Goal: Information Seeking & Learning: Learn about a topic

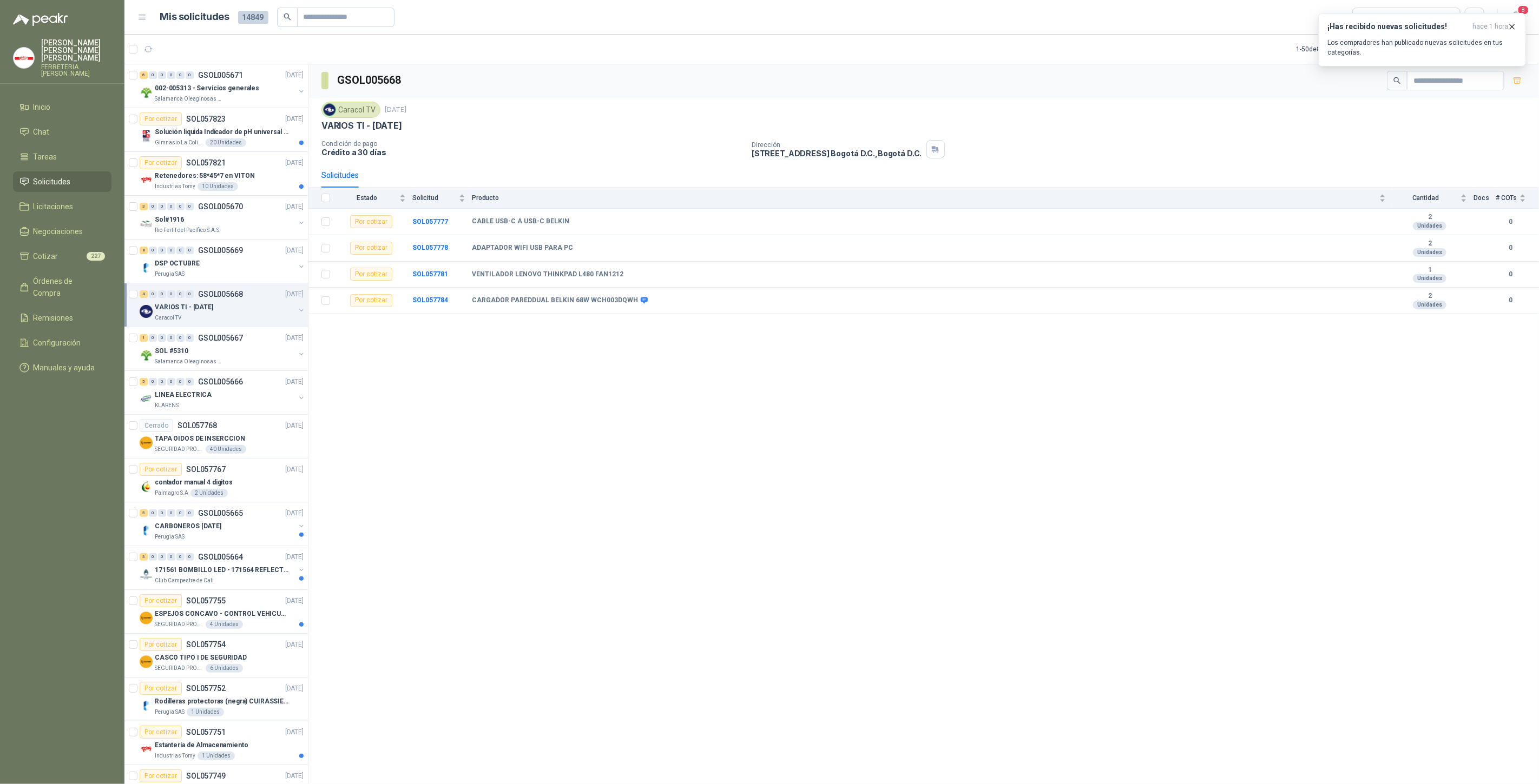
scroll to position [280, 0]
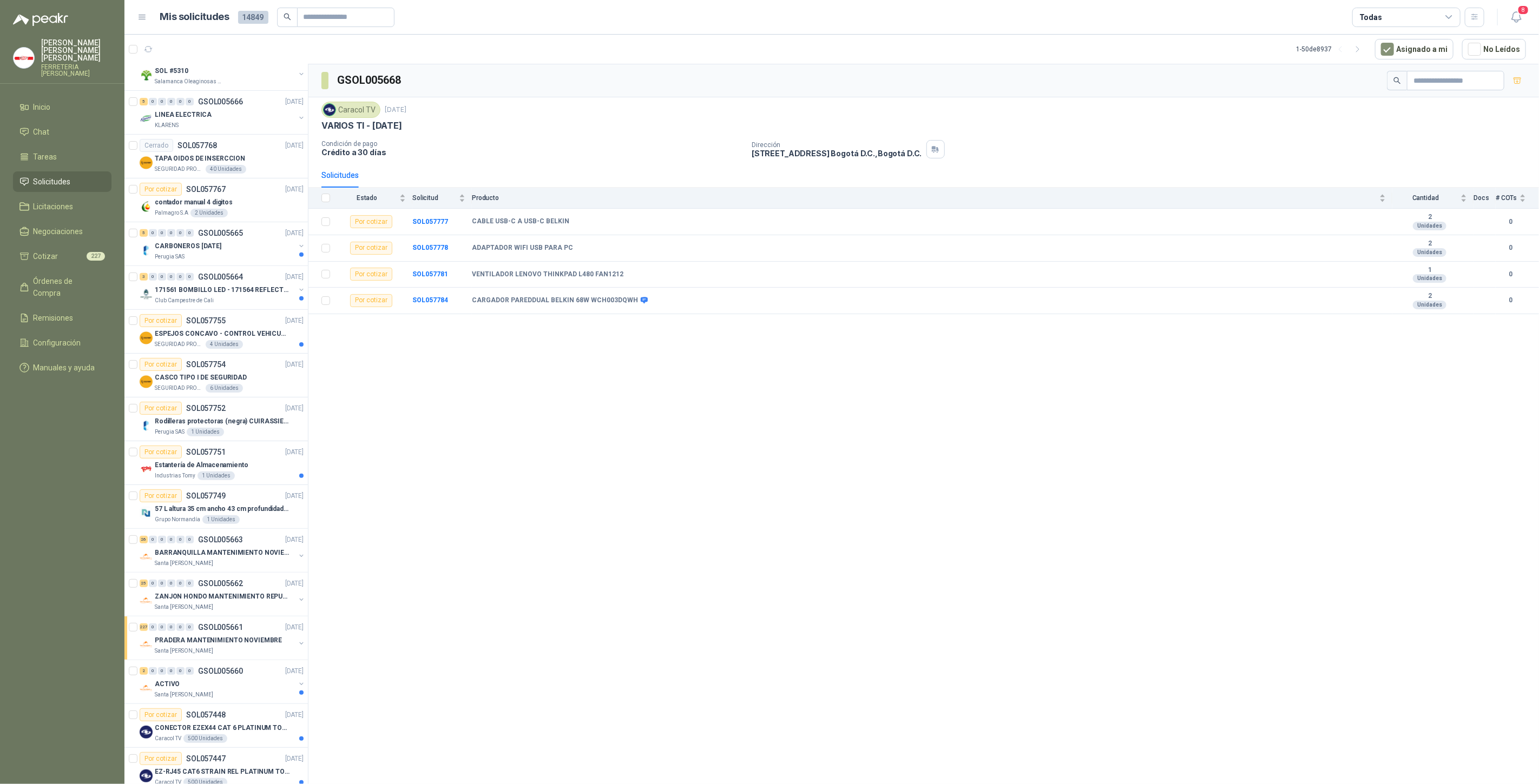
click at [75, 176] on li "Solicitudes" at bounding box center [62, 181] width 86 height 12
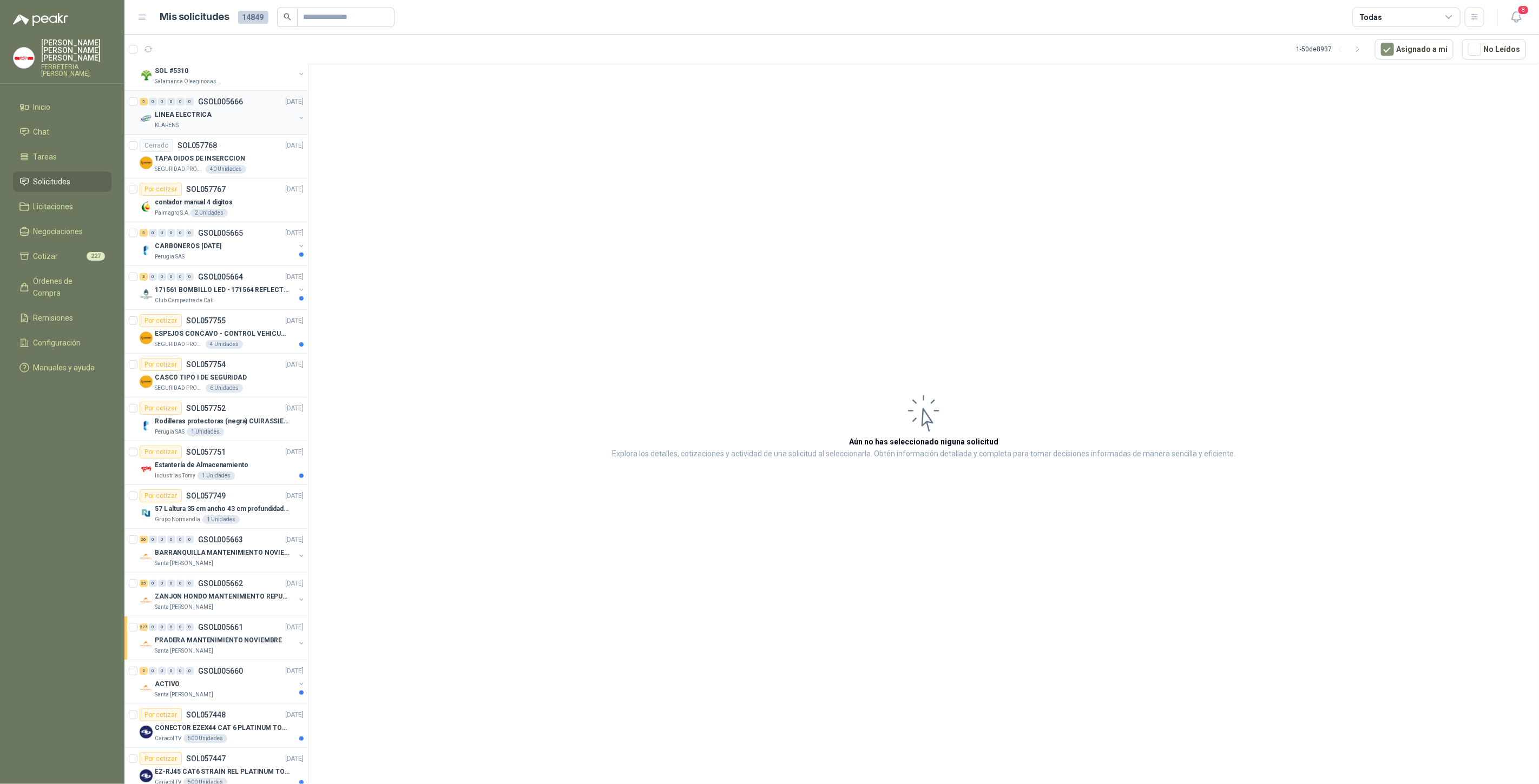
click at [181, 105] on div "5 0 0 0 0 0 GSOL005666 [DATE]" at bounding box center [222, 101] width 166 height 13
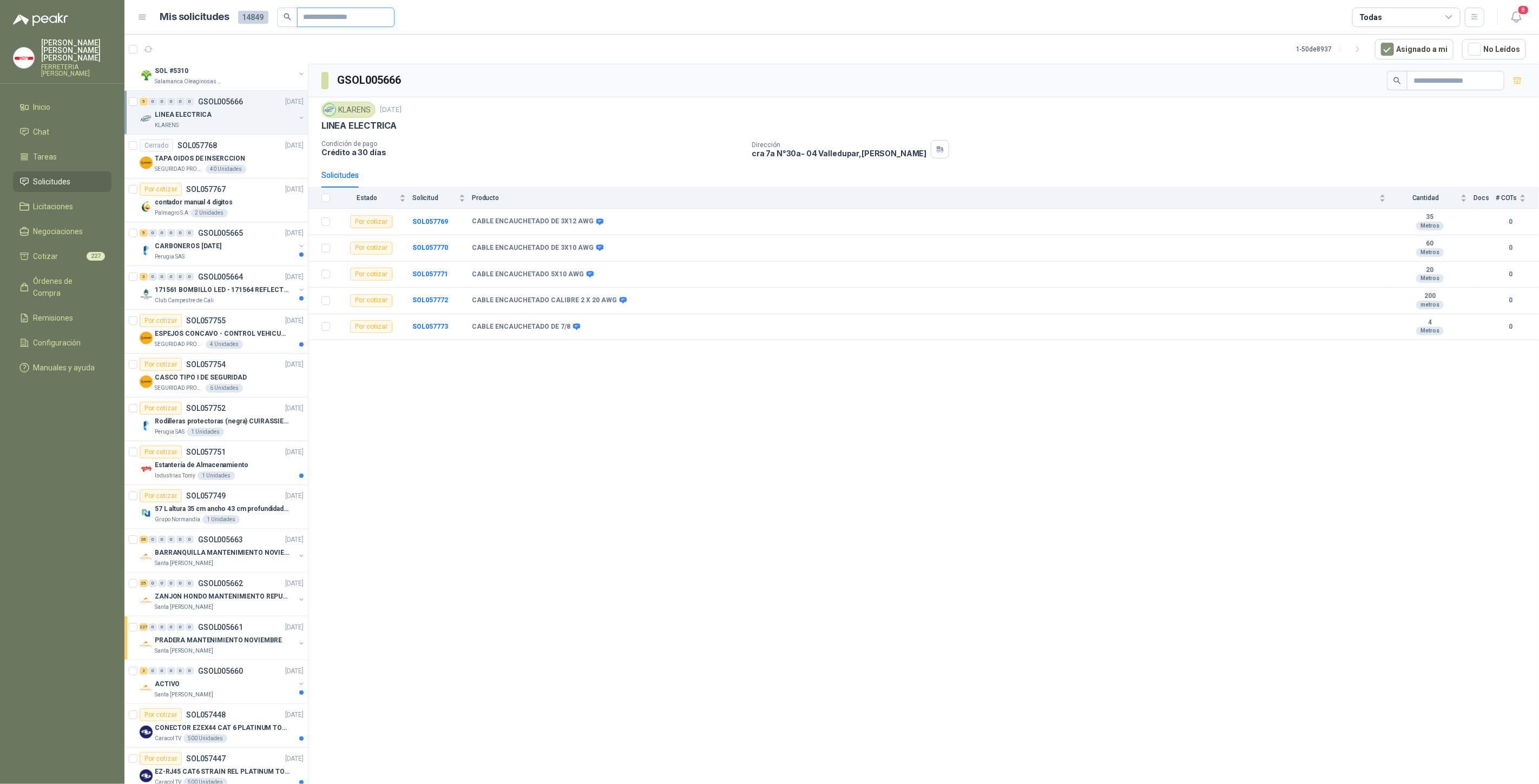
click at [319, 17] on input "text" at bounding box center [341, 17] width 76 height 19
drag, startPoint x: 363, startPoint y: 13, endPoint x: 94, endPoint y: 13, distance: 269.0
click at [94, 13] on div "[PERSON_NAME] [PERSON_NAME] FERRETERIA [PERSON_NAME] SAS Inicio Chat Tareas Sol…" at bounding box center [769, 392] width 1539 height 784
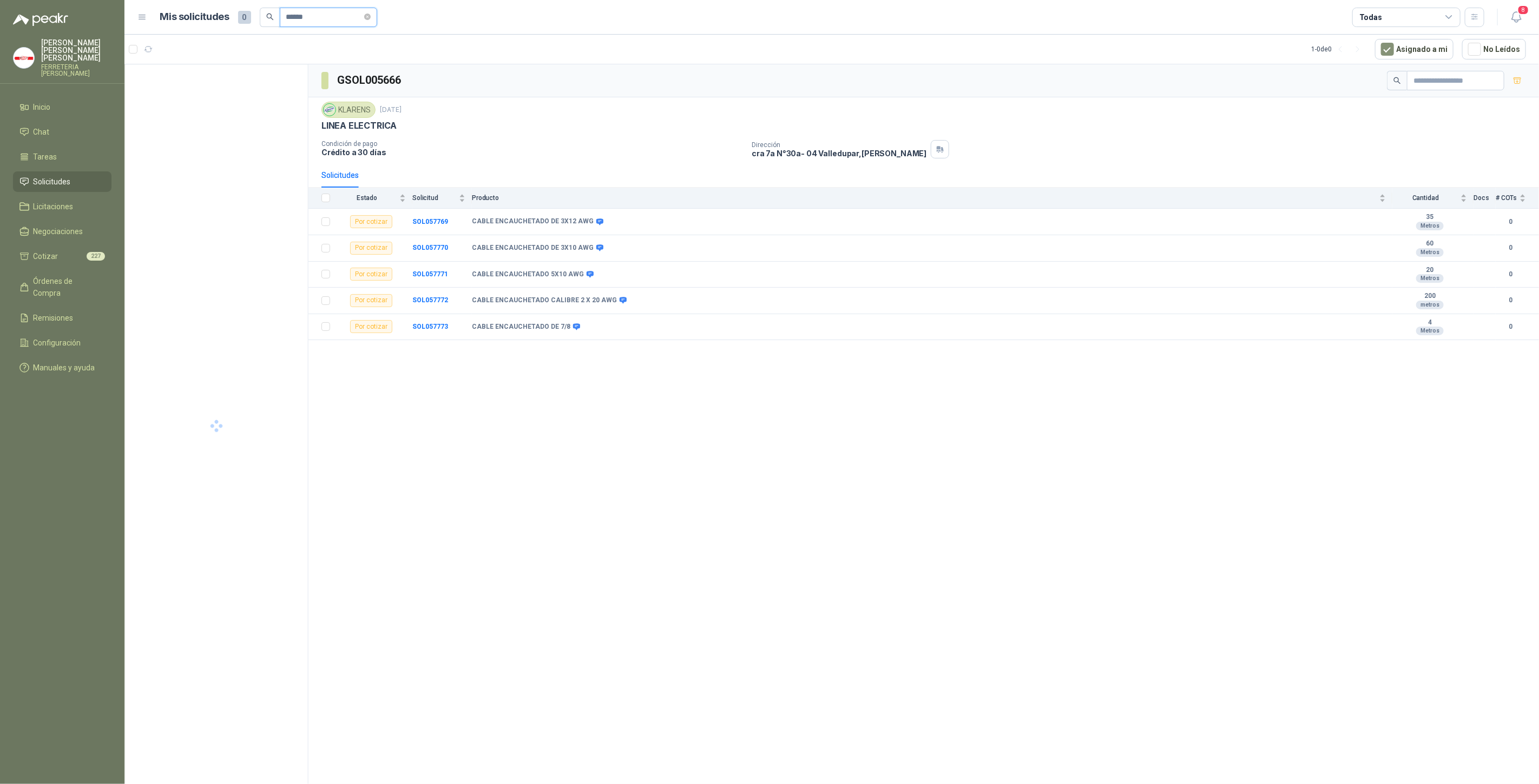
type input "*******"
click at [334, 22] on input "*******" at bounding box center [324, 17] width 76 height 19
drag, startPoint x: 196, startPoint y: 82, endPoint x: 275, endPoint y: 38, distance: 90.4
click at [196, 82] on h3 "Sin Solicitudes" at bounding box center [216, 84] width 157 height 14
drag, startPoint x: 352, startPoint y: 19, endPoint x: 219, endPoint y: 17, distance: 133.0
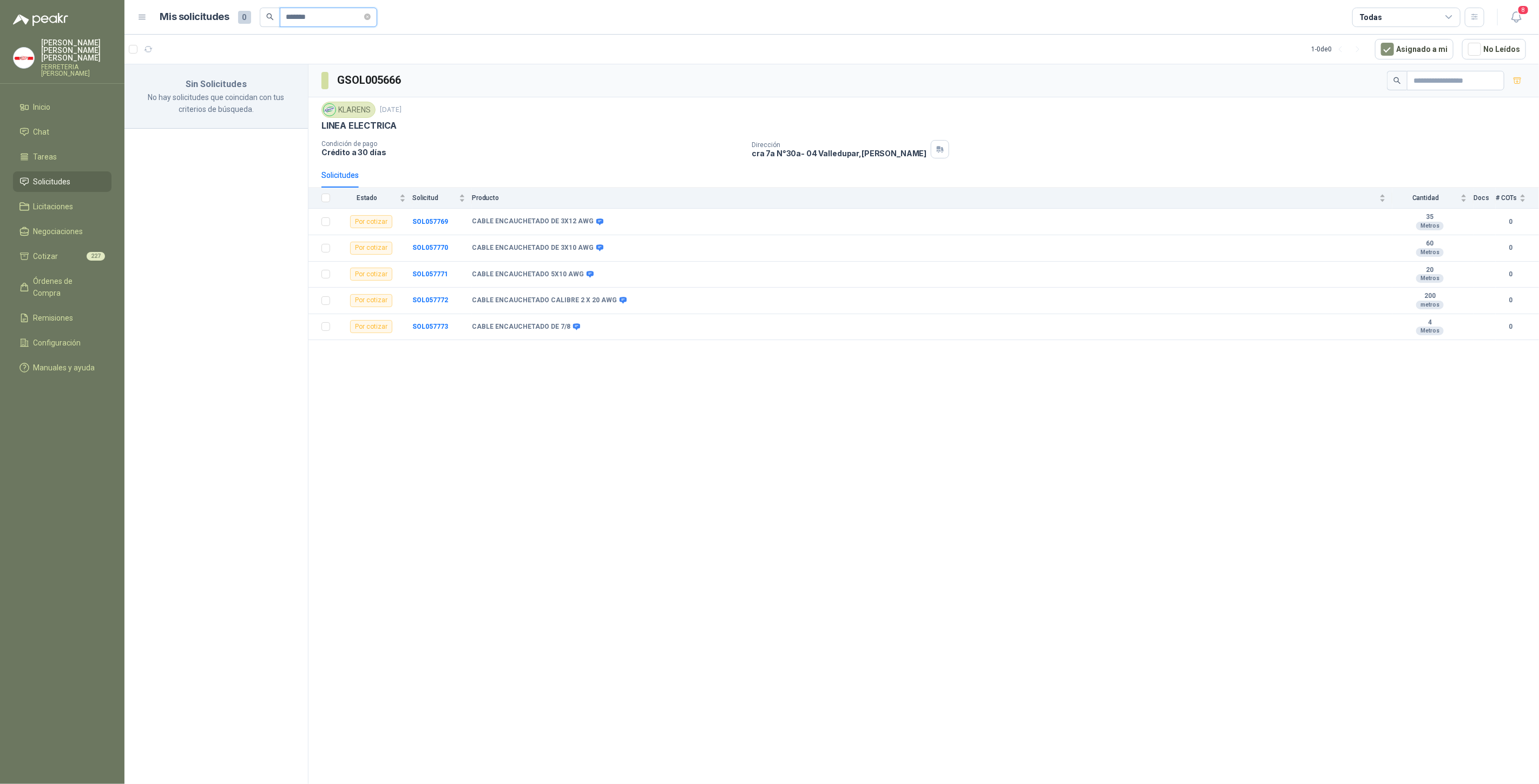
click at [219, 17] on div "Mis solicitudes 0 *******" at bounding box center [268, 17] width 217 height 19
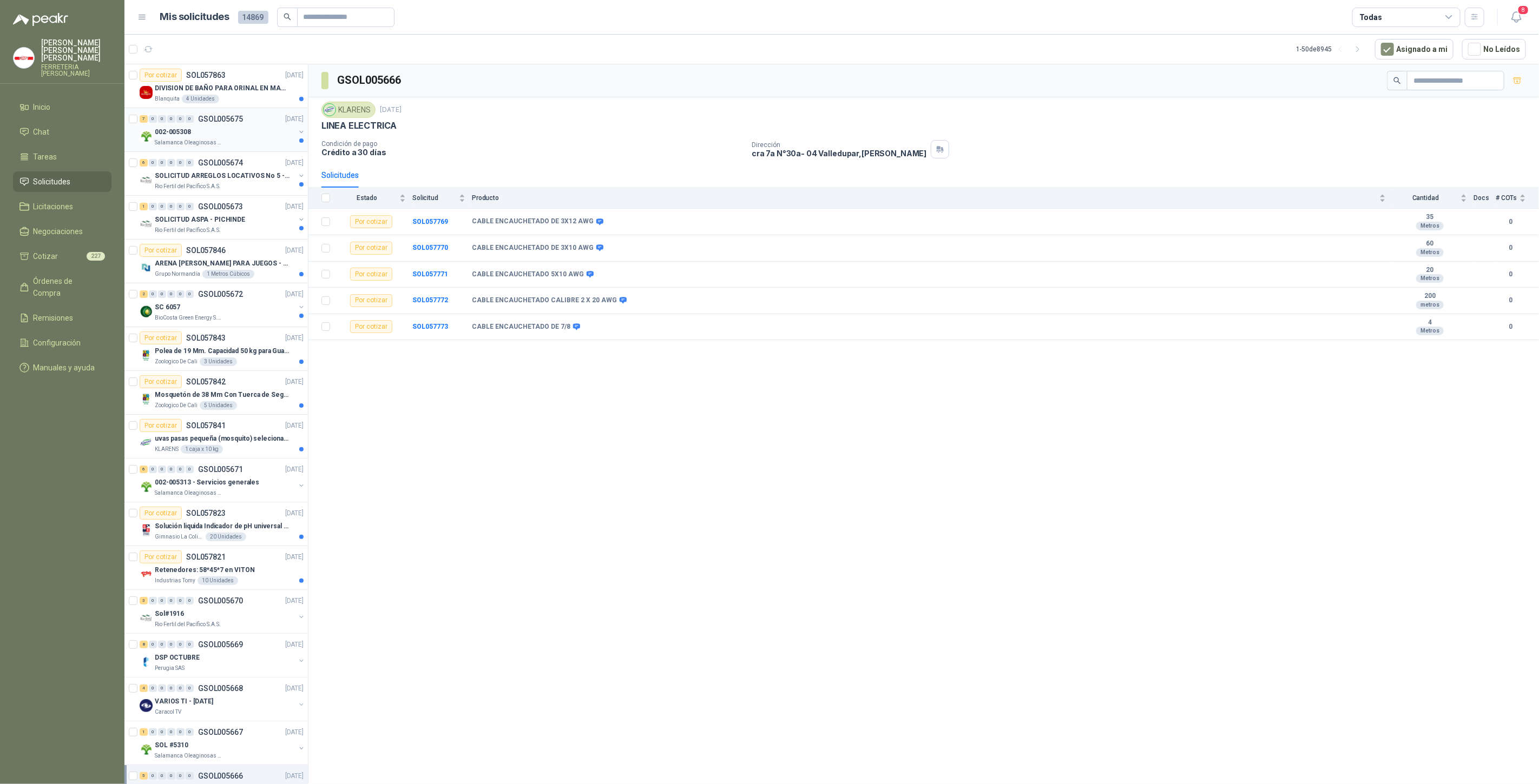
click at [196, 146] on div "Salamanca Oleaginosas SAS" at bounding box center [224, 143] width 140 height 9
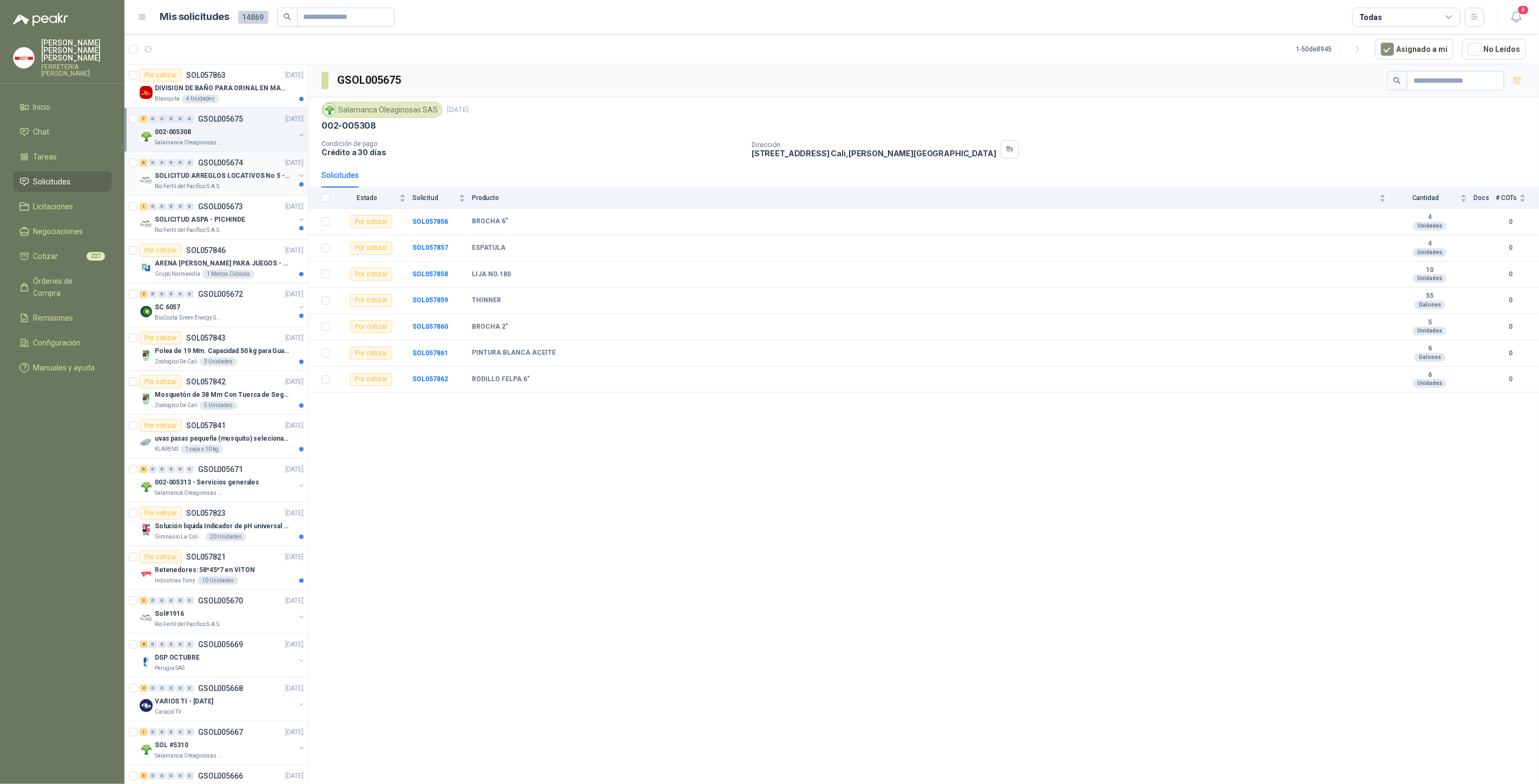
click at [207, 182] on p "Rio Fertil del Pacífico S.A.S." at bounding box center [188, 186] width 66 height 9
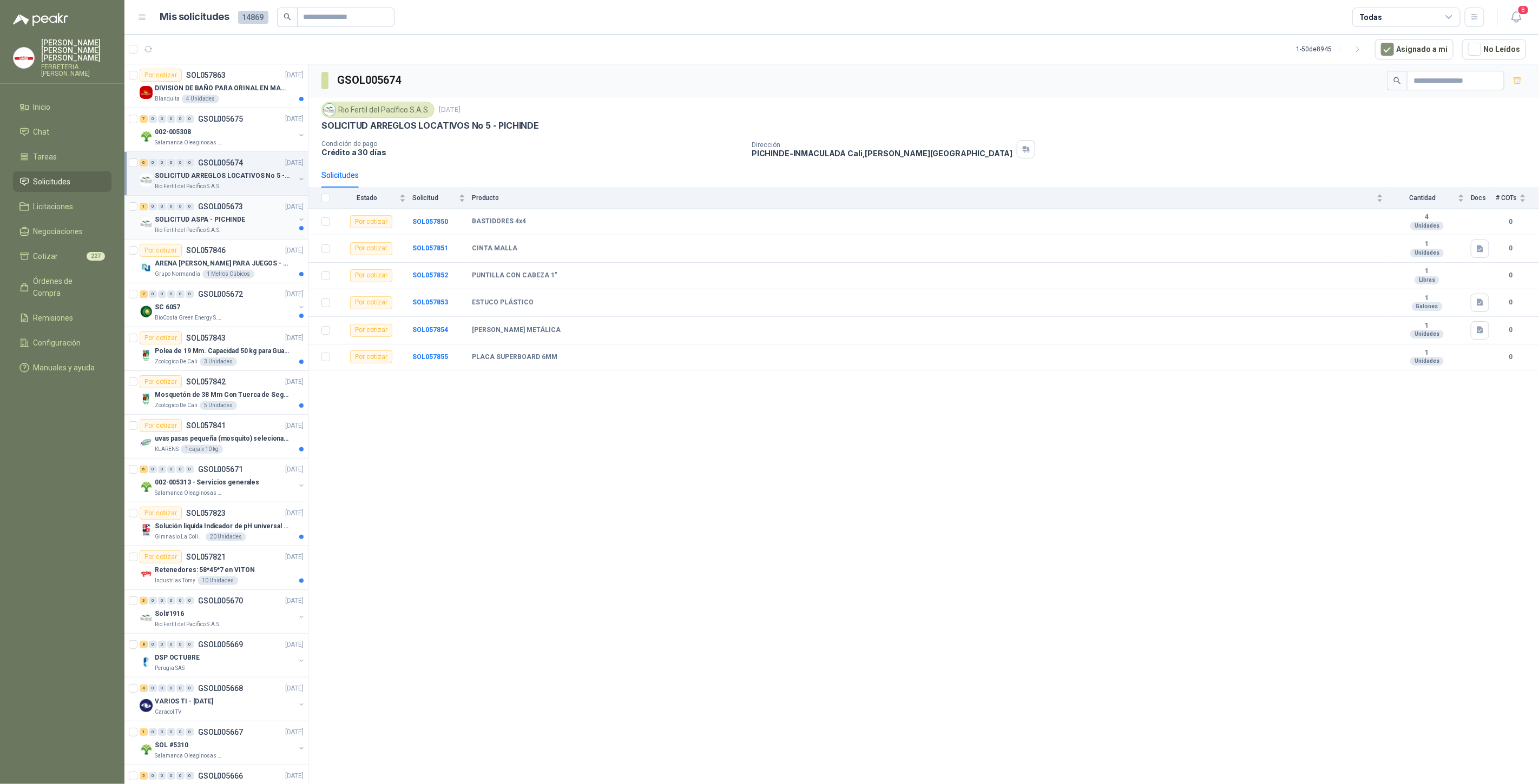
click at [223, 214] on p "SOLICITUD ASPA - PICHINDE" at bounding box center [199, 219] width 90 height 10
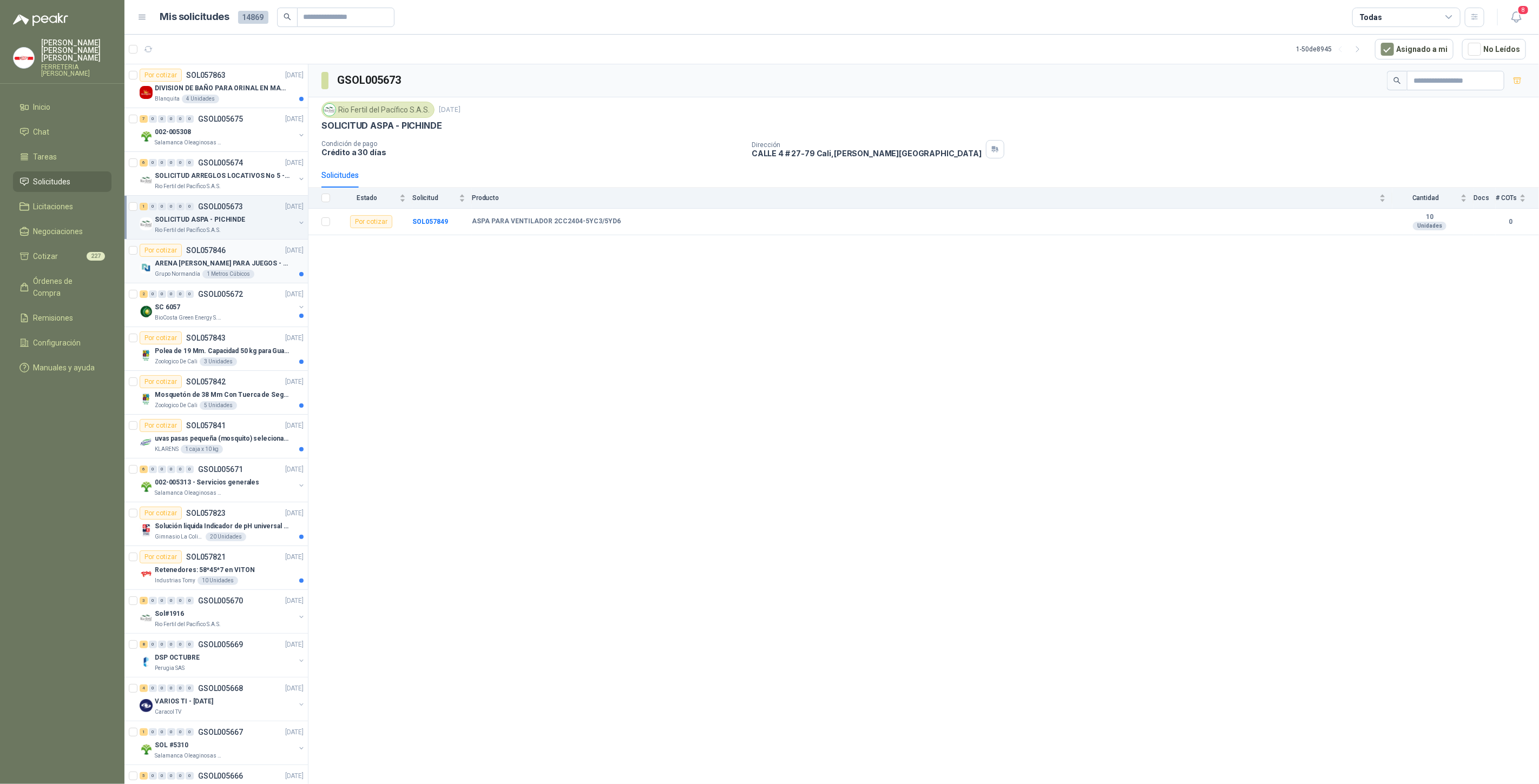
click at [228, 259] on p "ARENA [PERSON_NAME] PARA JUEGOS - SON [DEMOGRAPHIC_DATA].31 METROS CUBICOS" at bounding box center [221, 263] width 135 height 10
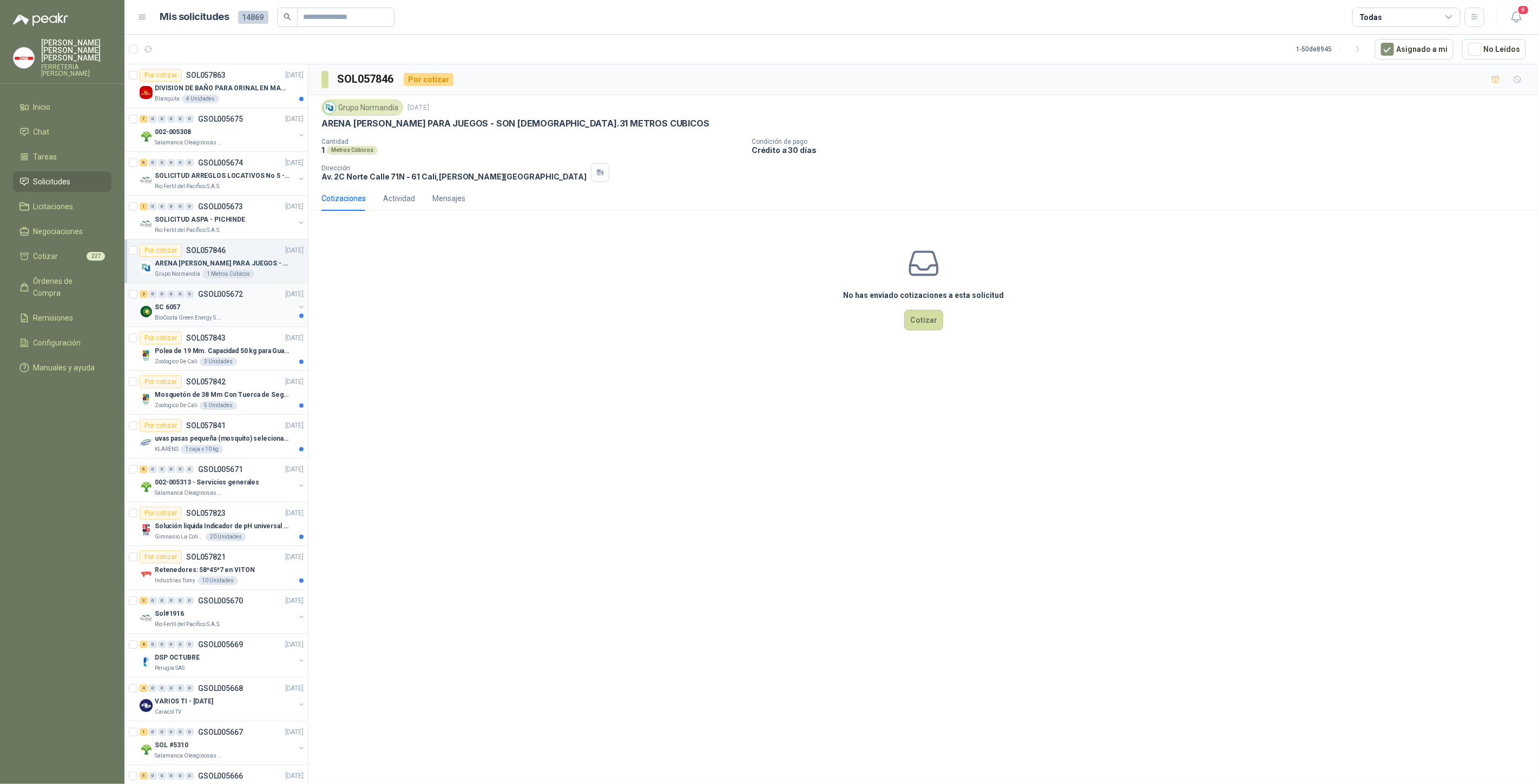
click at [222, 318] on div "BioCosta Green Energy S.A.S" at bounding box center [224, 318] width 140 height 9
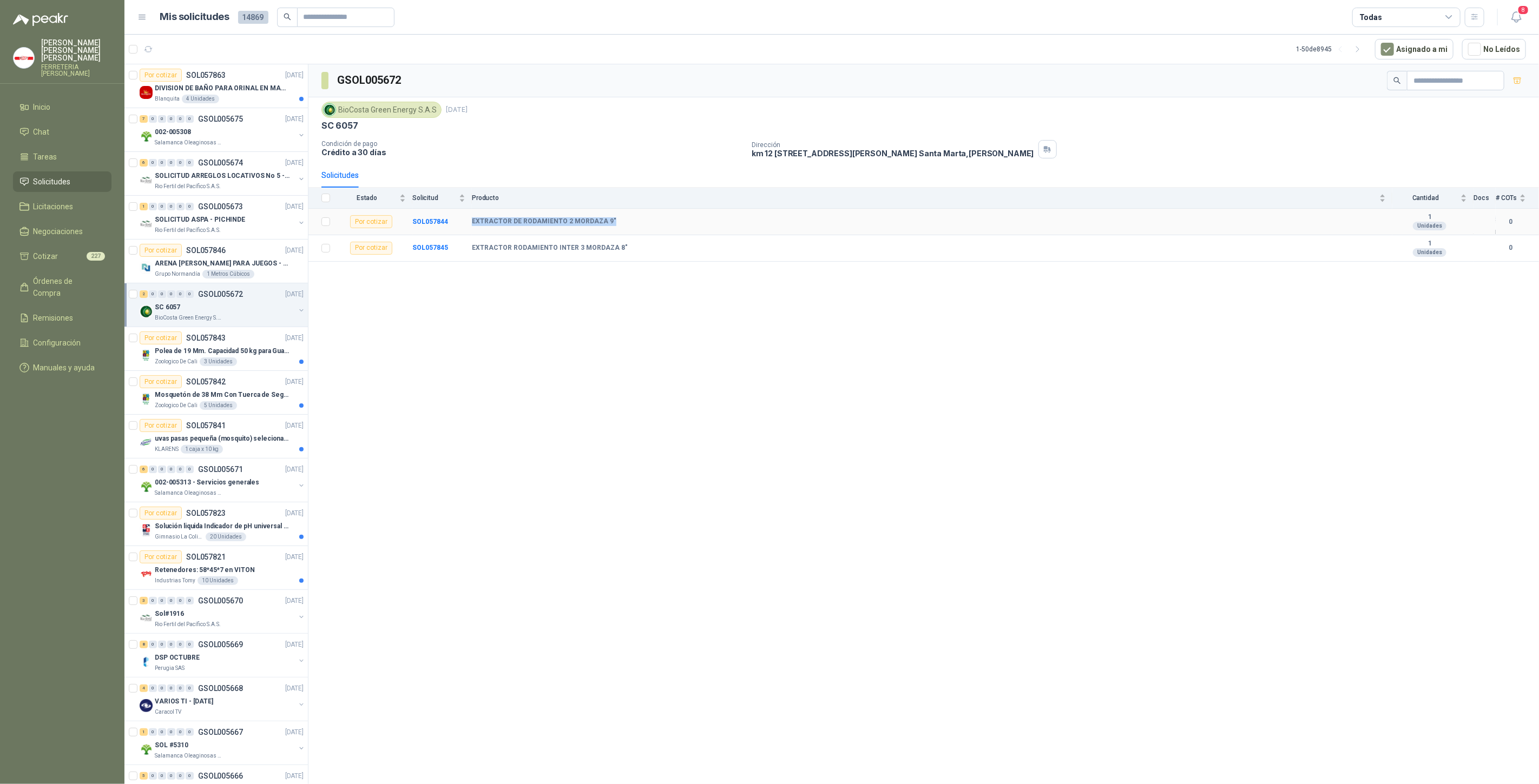
drag, startPoint x: 472, startPoint y: 219, endPoint x: 631, endPoint y: 228, distance: 159.3
click at [631, 228] on td "EXTRACTOR DE RODAMIENTO 2 MORDAZA 9"" at bounding box center [932, 222] width 920 height 26
copy b "EXTRACTOR DE RODAMIENTO 2 MORDAZA 9""
click at [230, 441] on p "uvas pasas pequeña (mosquito) selecionada" at bounding box center [221, 439] width 135 height 10
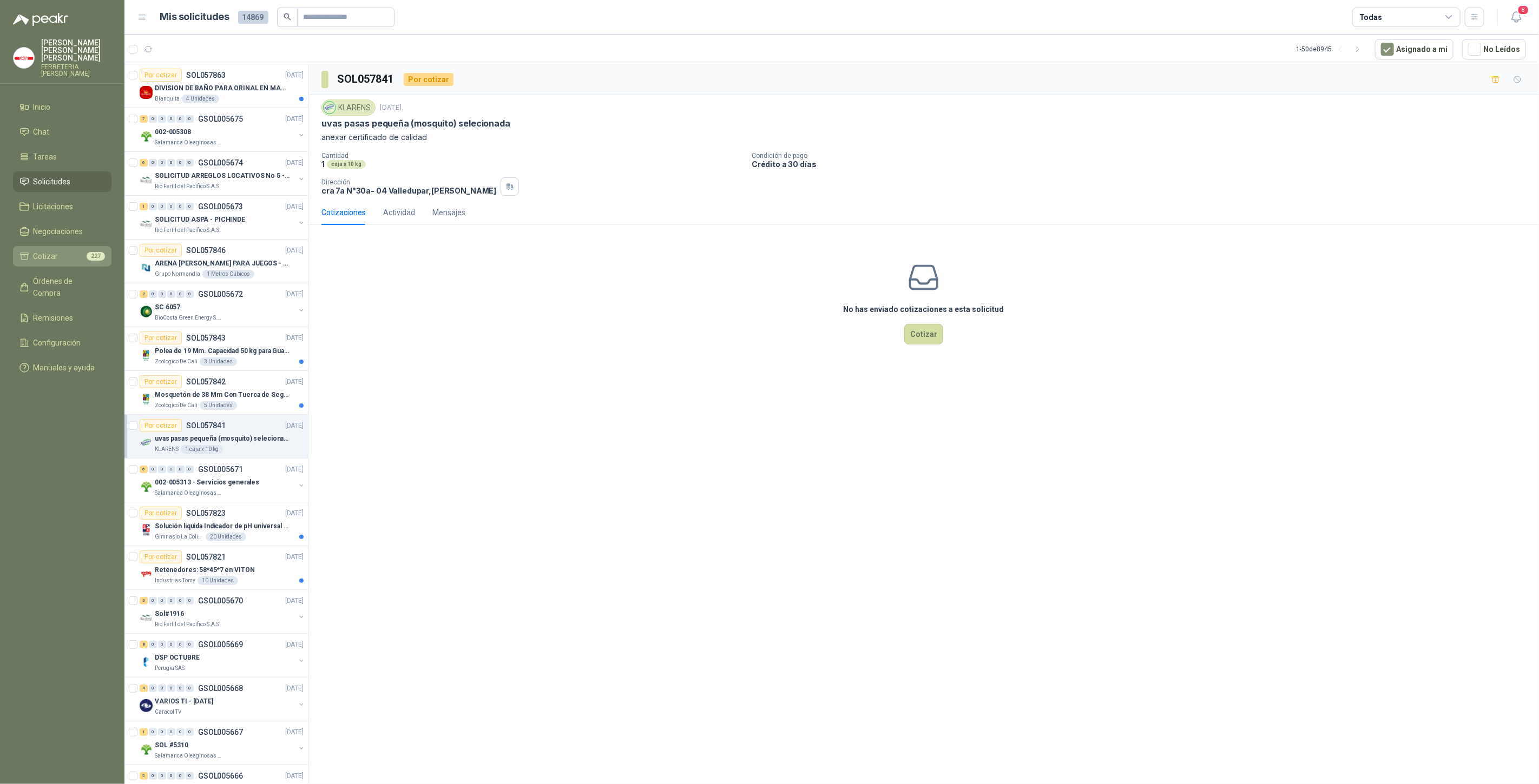
click at [70, 250] on li "Cotizar 227" at bounding box center [62, 256] width 86 height 12
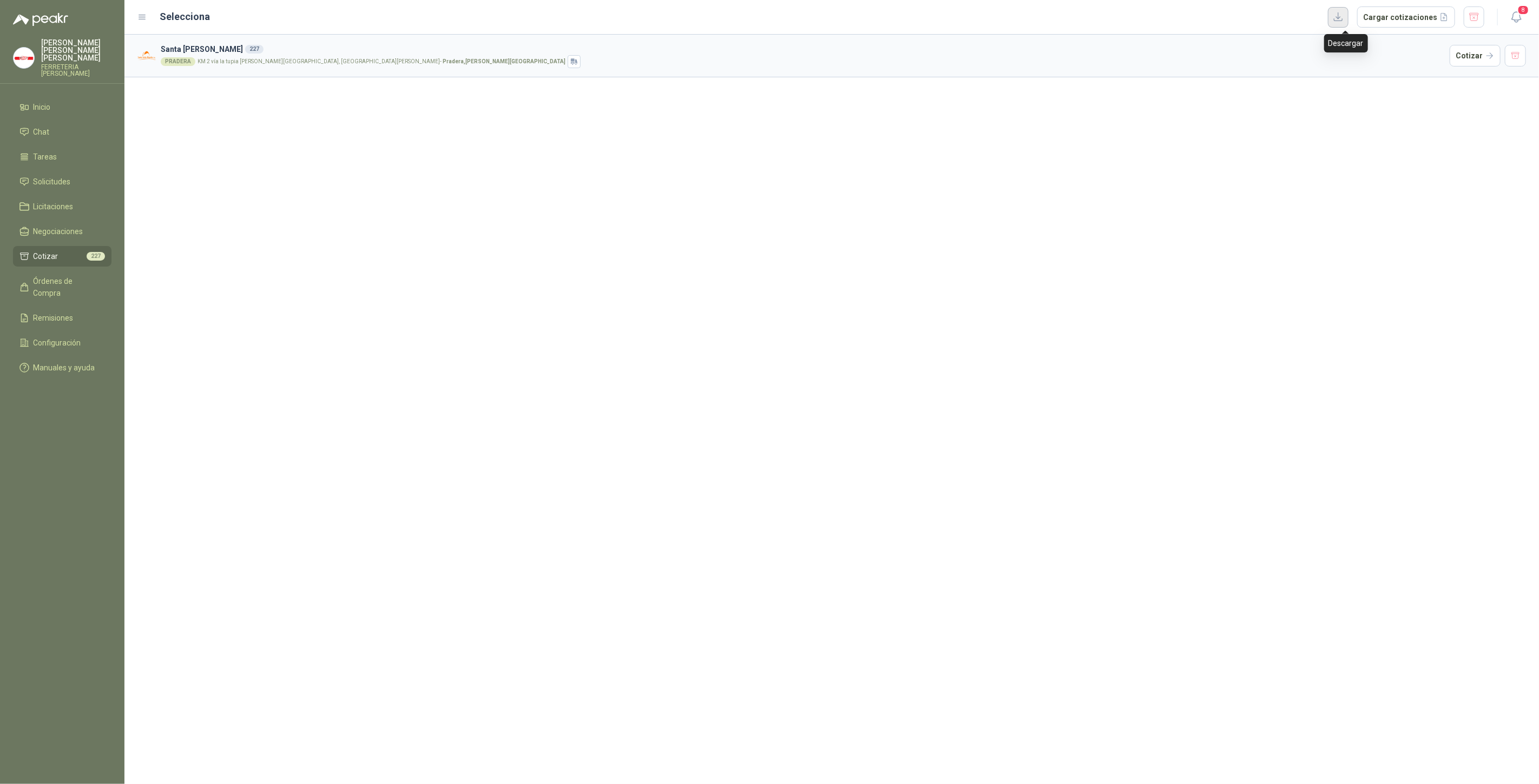
click at [1349, 16] on button "button" at bounding box center [1338, 17] width 21 height 21
click at [58, 101] on li "Inicio" at bounding box center [62, 107] width 86 height 12
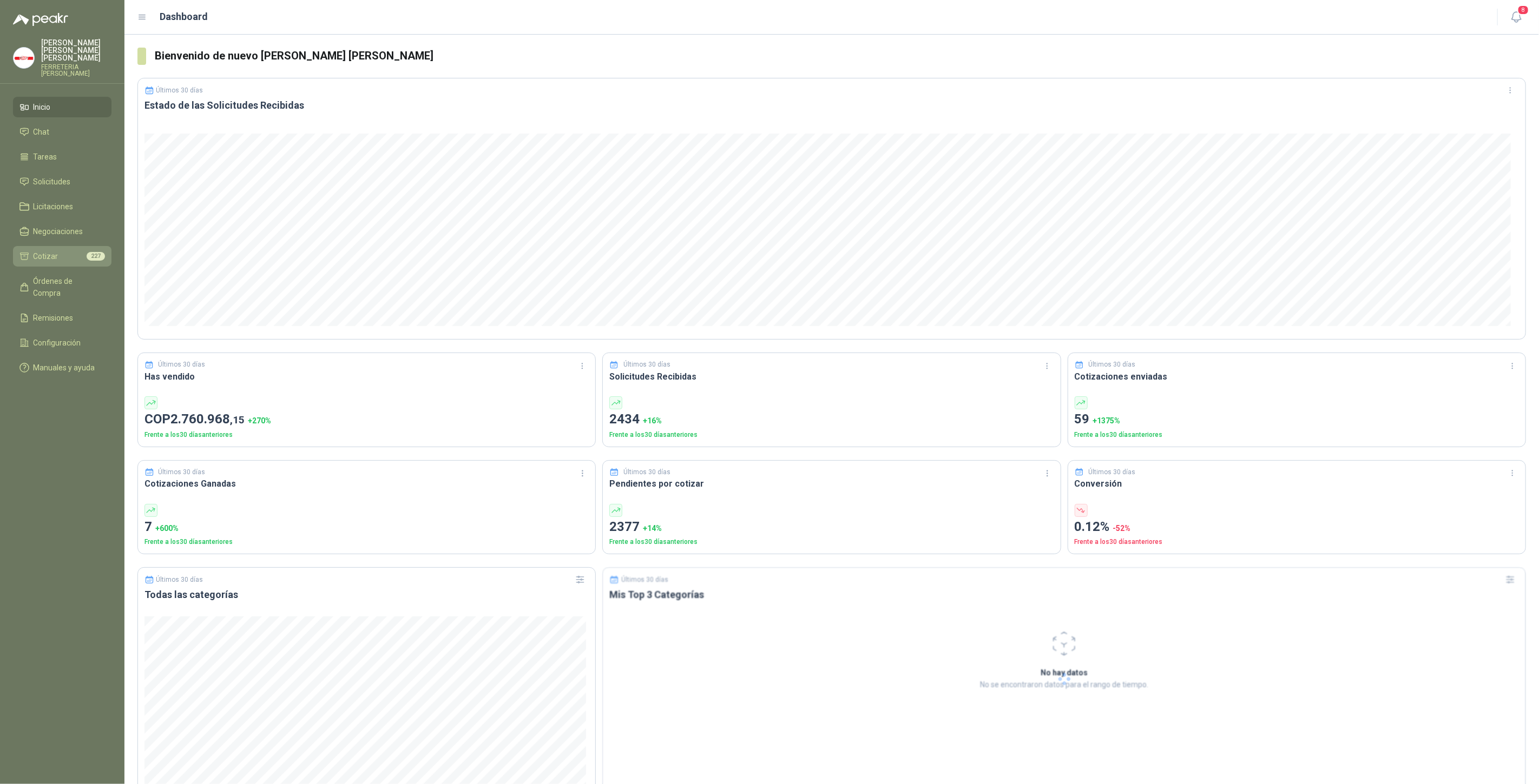
click at [66, 250] on li "Cotizar 227" at bounding box center [62, 256] width 86 height 12
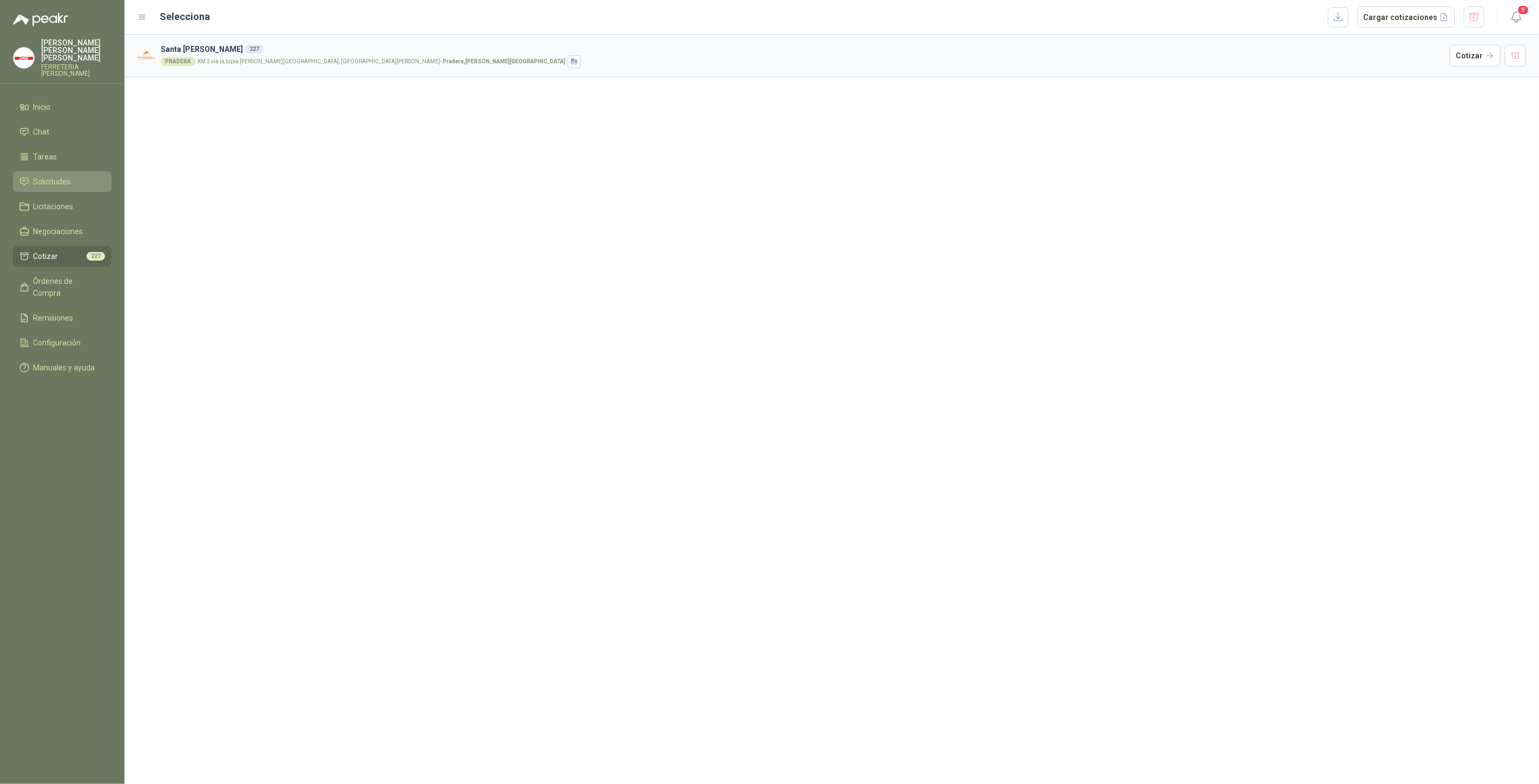
click at [59, 177] on span "Solicitudes" at bounding box center [52, 181] width 37 height 12
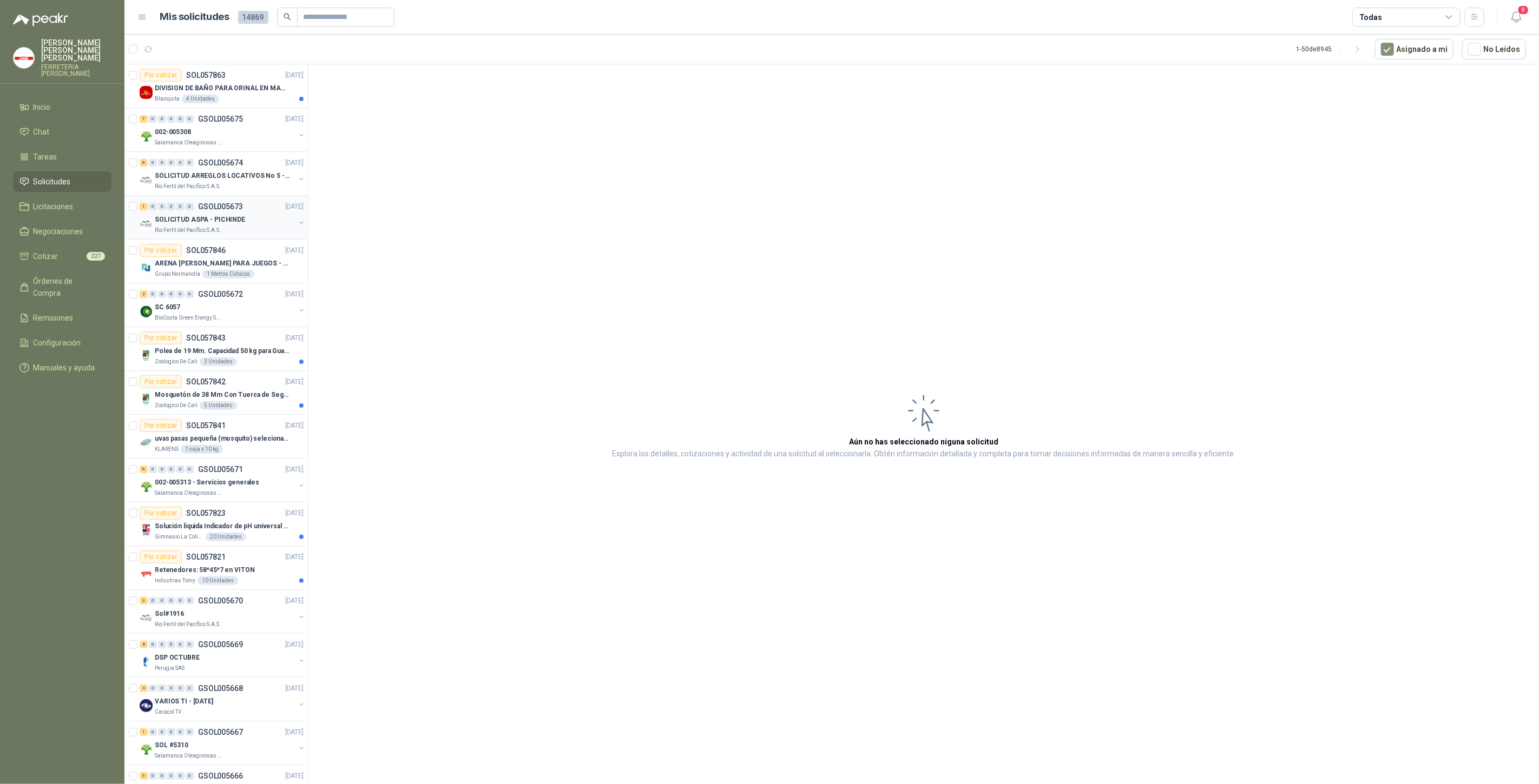
click at [201, 220] on p "SOLICITUD ASPA - PICHINDE" at bounding box center [199, 219] width 90 height 10
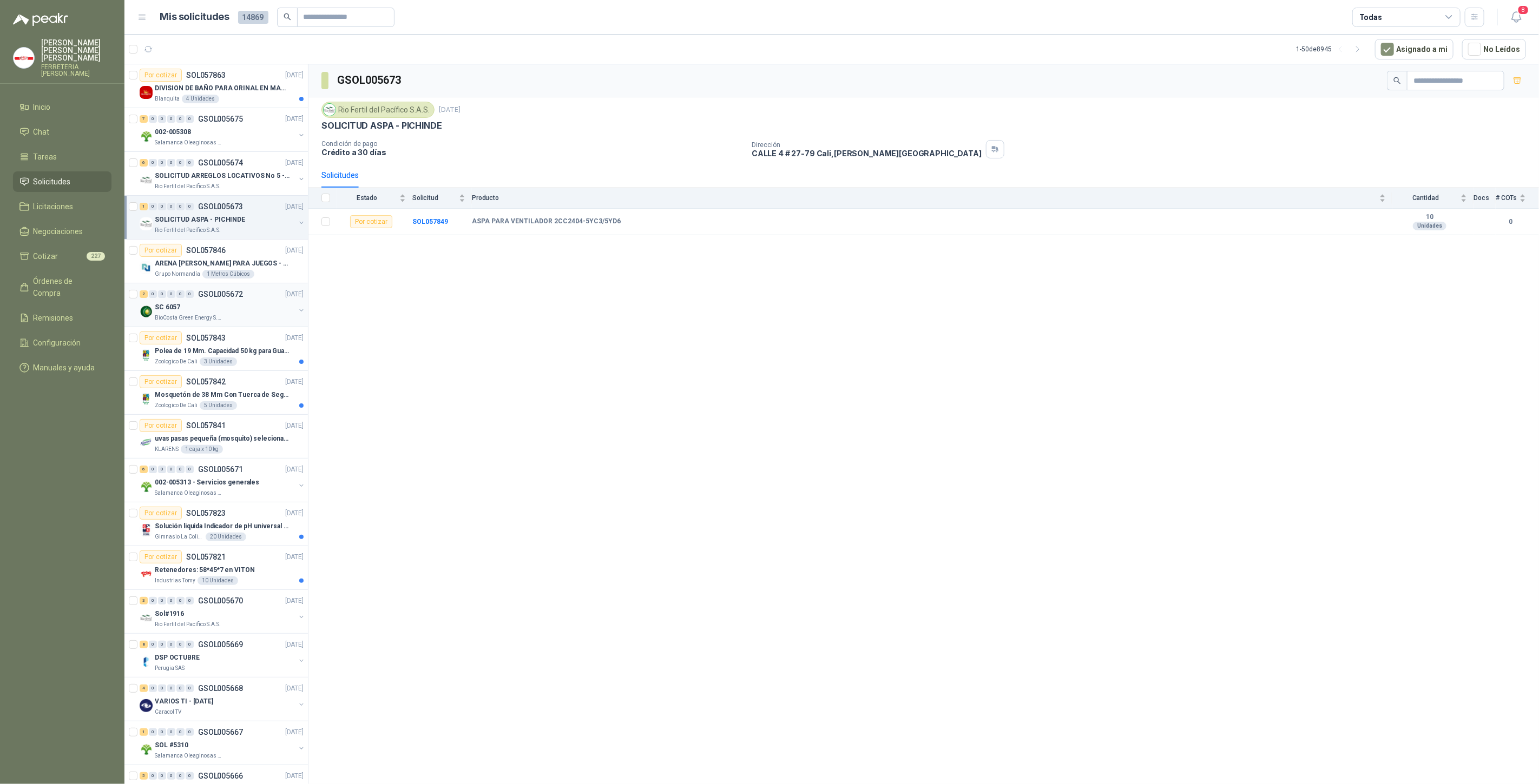
click at [210, 303] on div "SC 6057" at bounding box center [224, 307] width 140 height 13
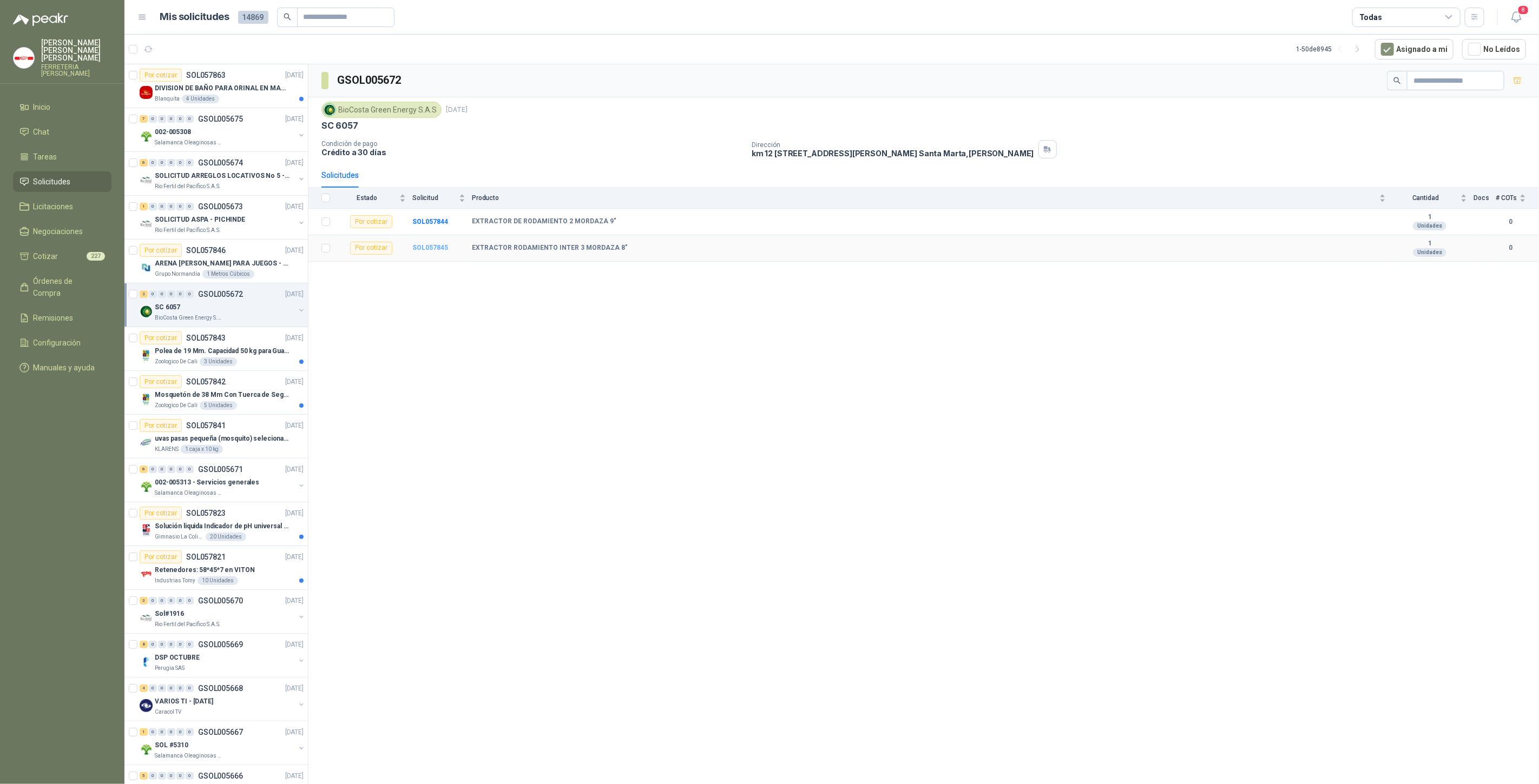
click at [430, 250] on b "SOL057845" at bounding box center [430, 248] width 36 height 8
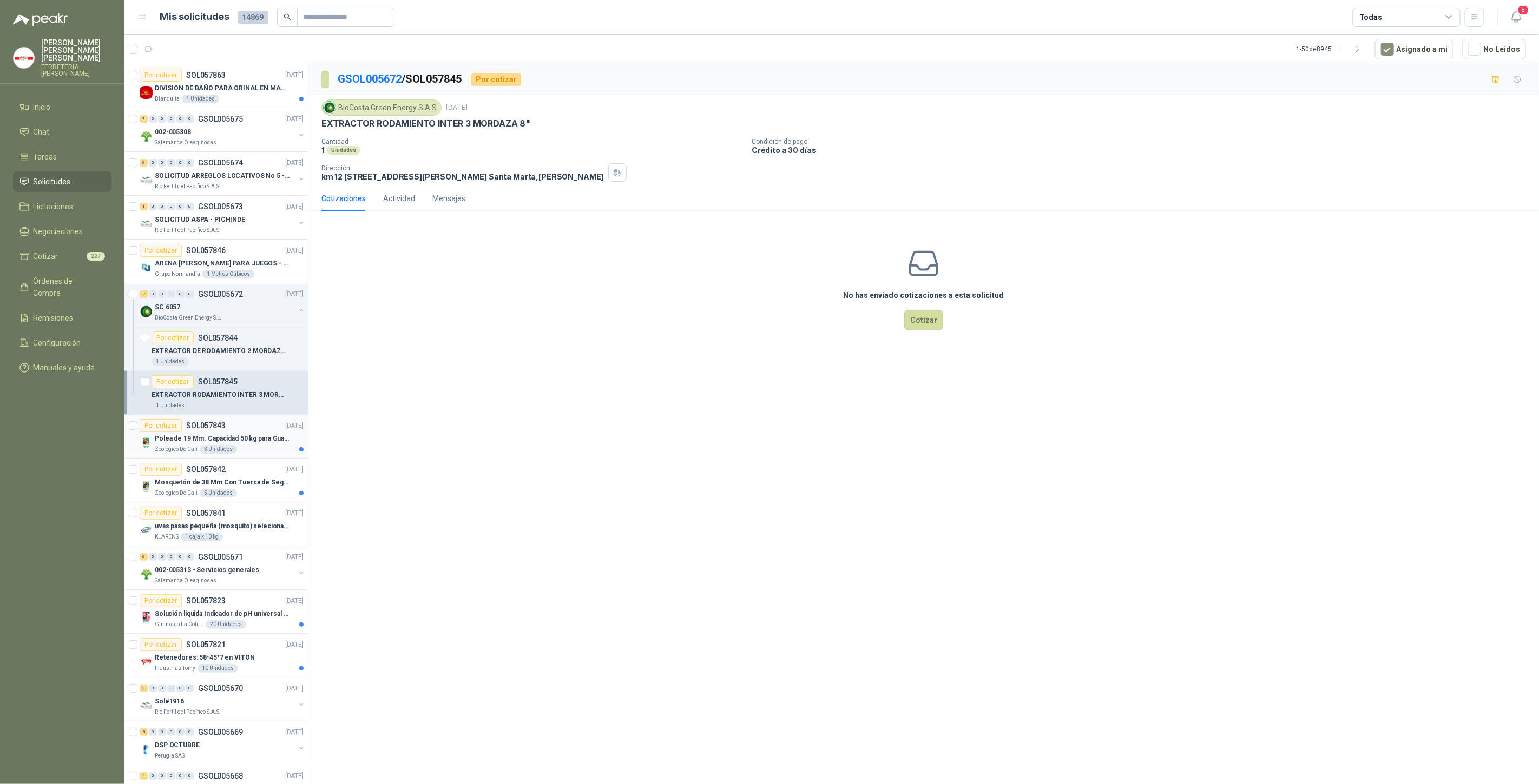
click at [213, 437] on p "Polea de 19 Mm. Capacidad 50 kg para Guaya. Cable O [GEOGRAPHIC_DATA]" at bounding box center [221, 439] width 135 height 10
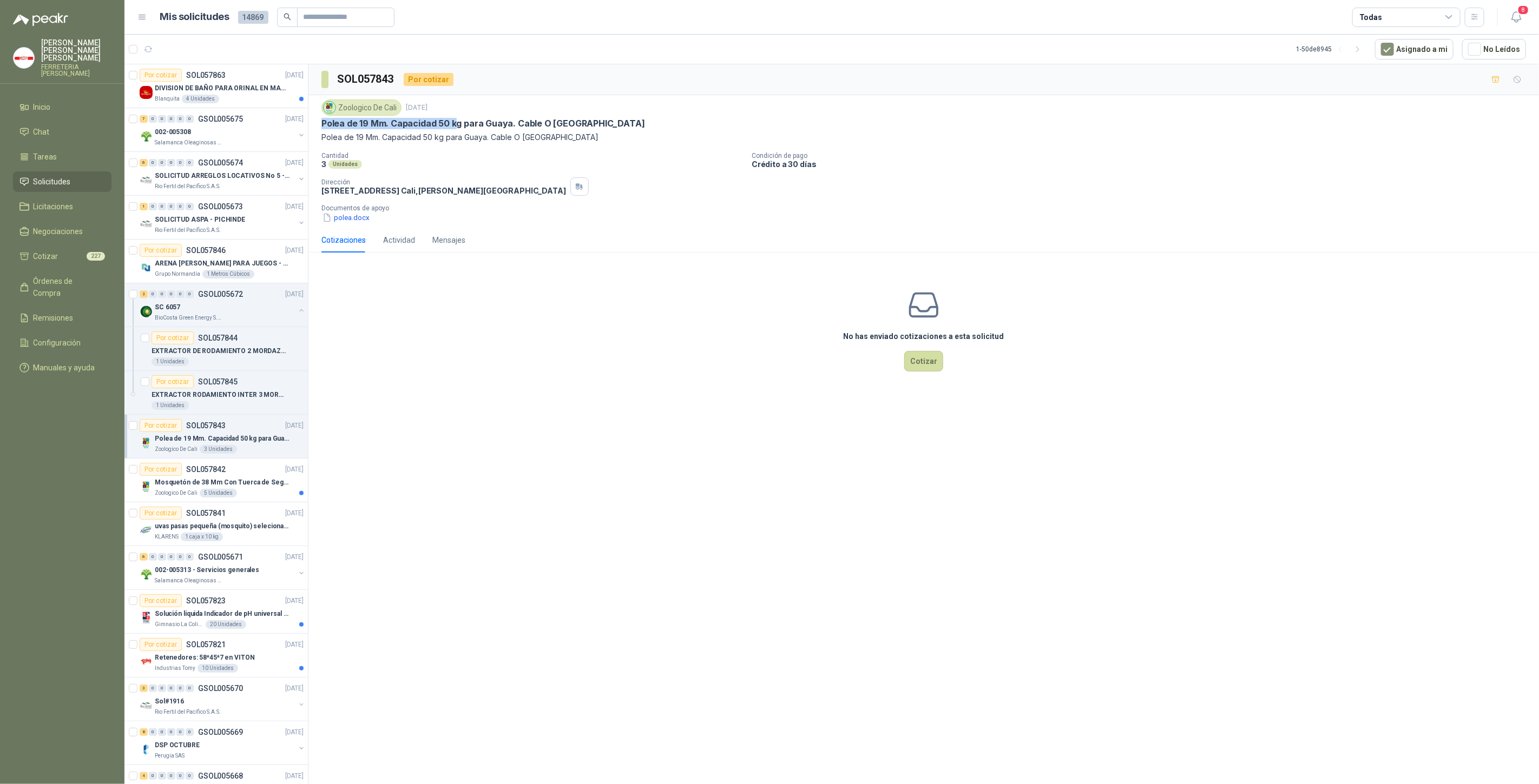
drag, startPoint x: 319, startPoint y: 121, endPoint x: 452, endPoint y: 125, distance: 133.1
click at [452, 125] on div "Zoologico De Cali [DATE] Polea de 19 Mm. Capacidad 50 kg para Guaya. Cable O Cu…" at bounding box center [924, 161] width 1231 height 132
click at [360, 217] on button "polea.docx" at bounding box center [346, 217] width 49 height 11
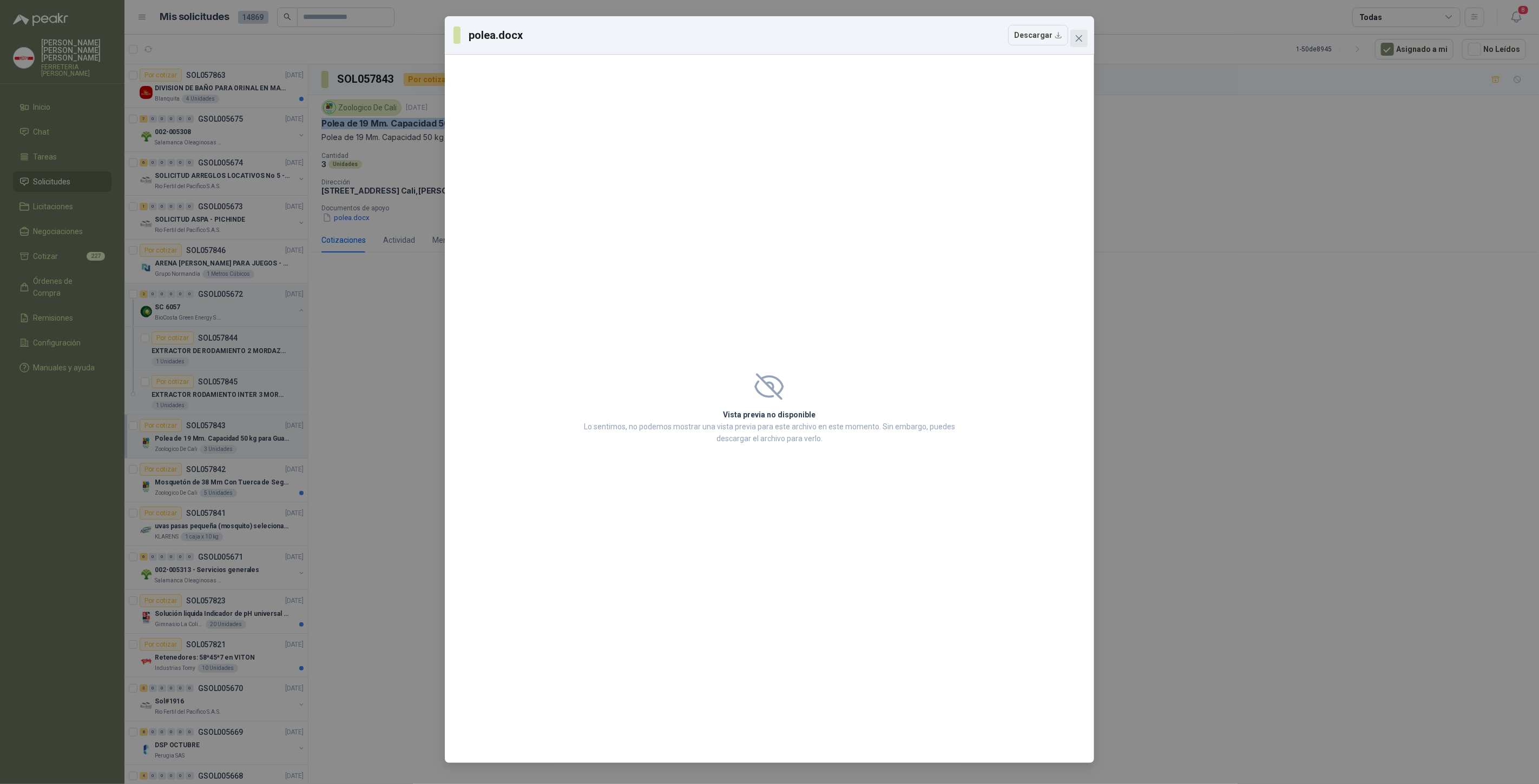
click at [1073, 41] on span "Close" at bounding box center [1079, 38] width 17 height 9
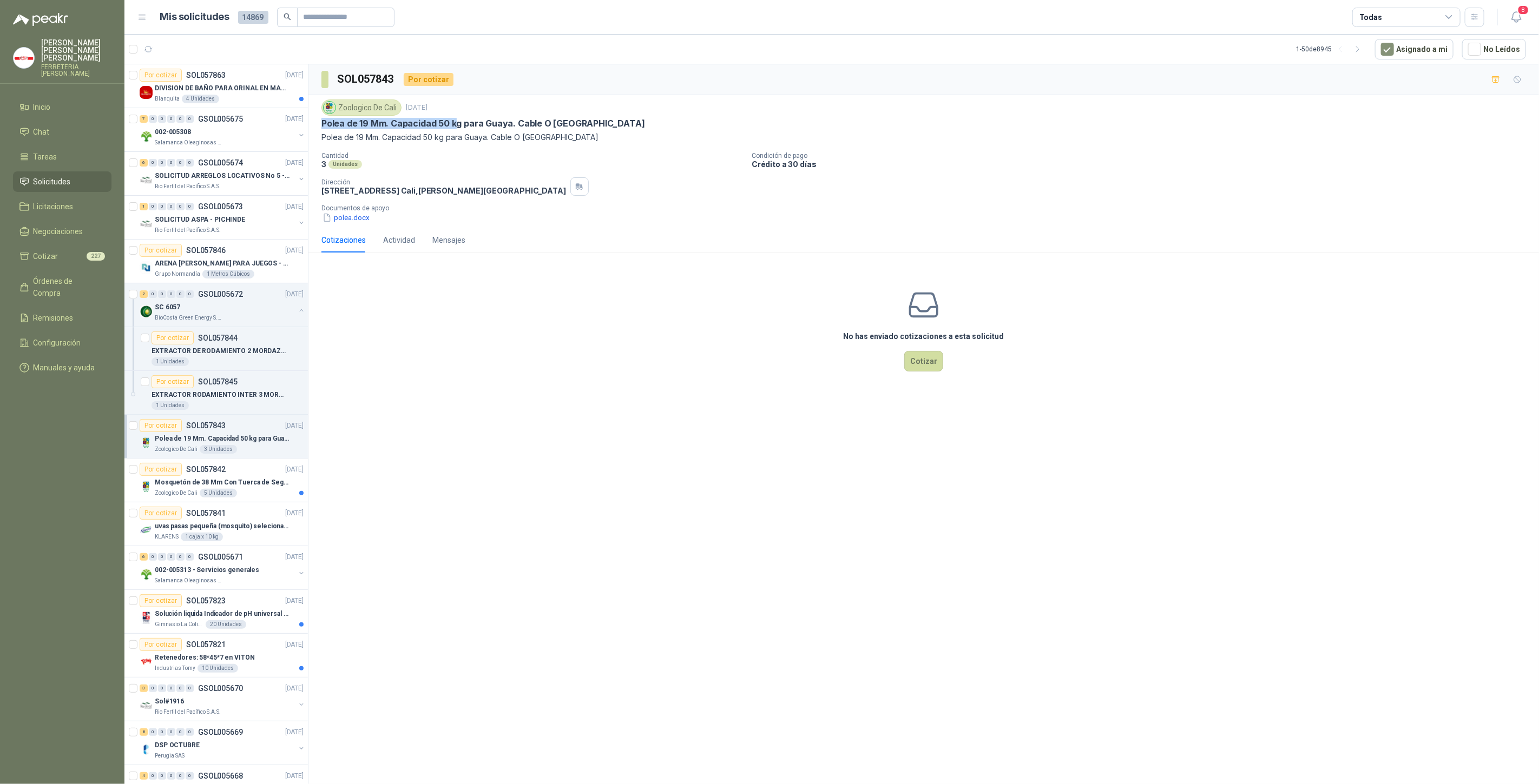
click at [348, 219] on button "polea.docx" at bounding box center [346, 217] width 49 height 11
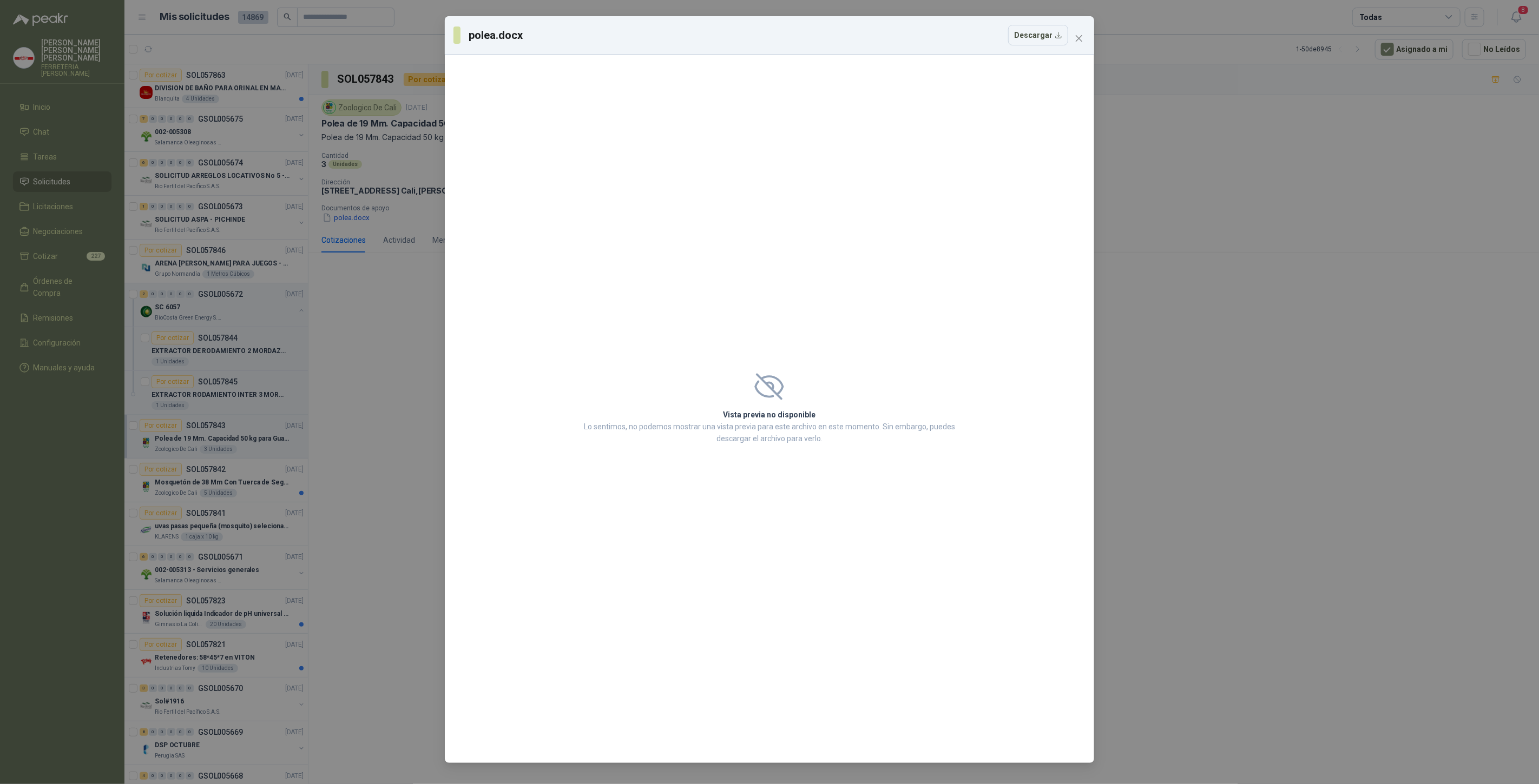
drag, startPoint x: 1035, startPoint y: 87, endPoint x: 1073, endPoint y: 77, distance: 39.3
click at [1073, 77] on div "Vista previa no disponible Lo sentimos, no podemos mostrar una vista previa par…" at bounding box center [769, 409] width 649 height 709
click at [1078, 39] on icon "close" at bounding box center [1078, 38] width 6 height 6
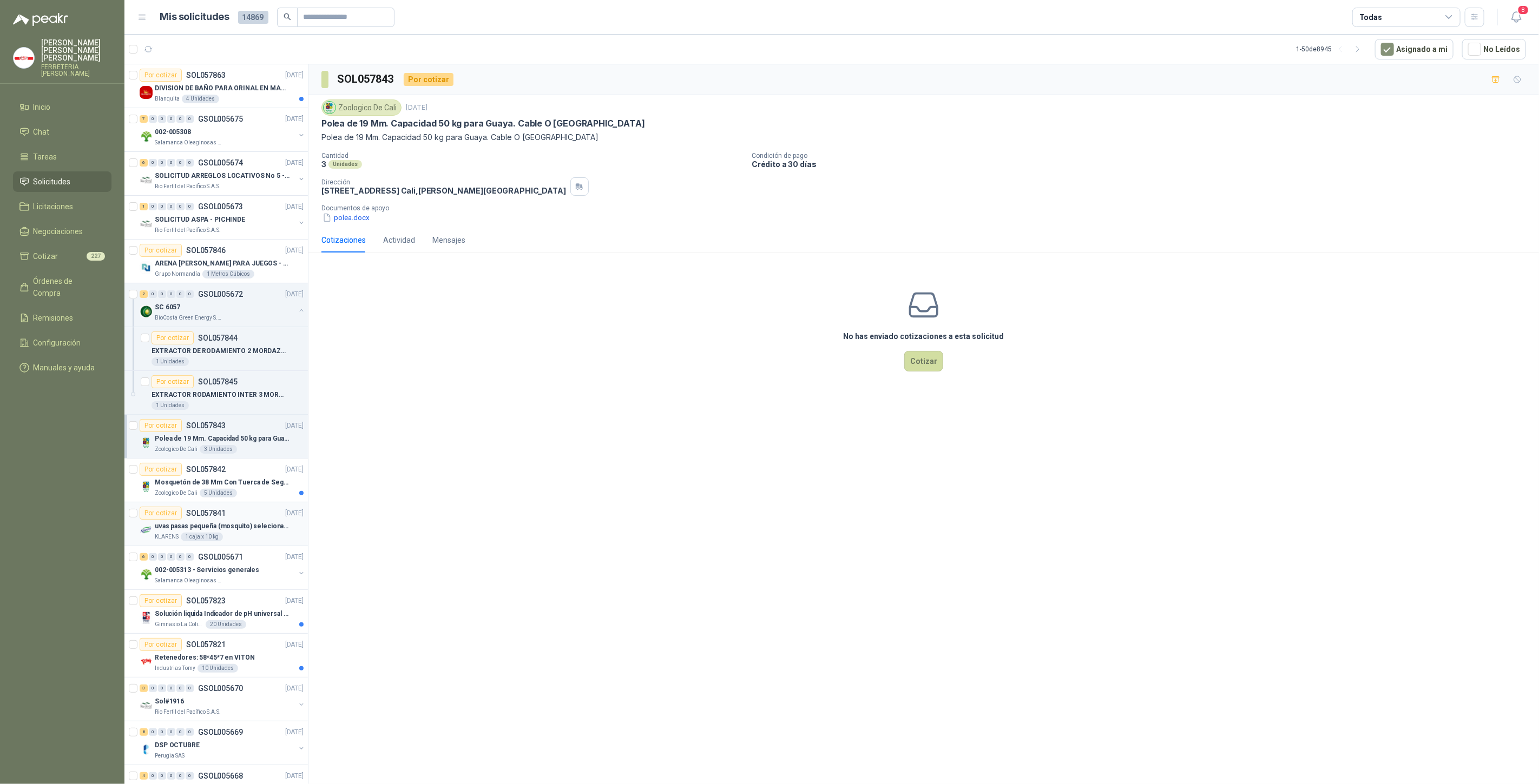
scroll to position [280, 0]
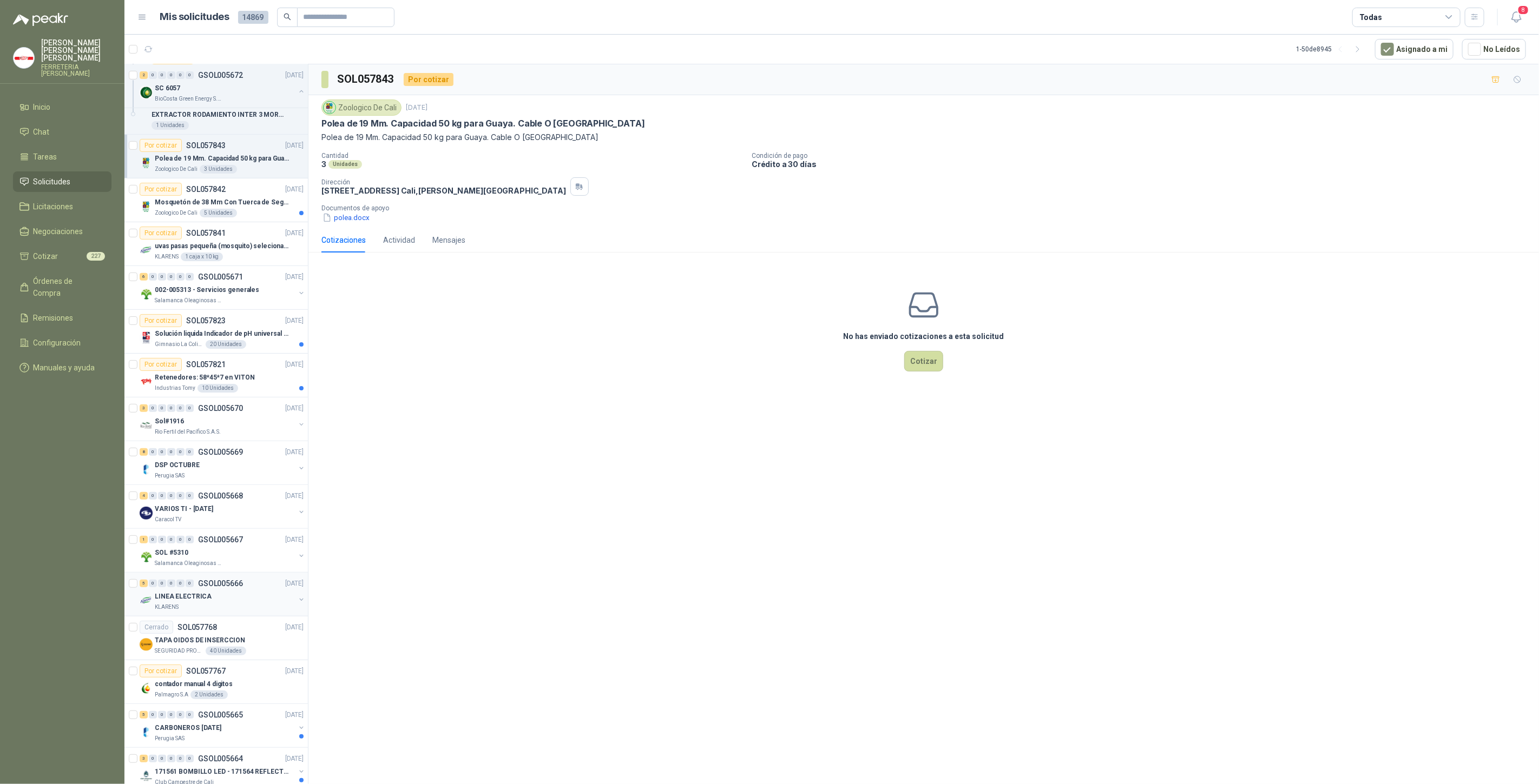
click at [205, 599] on div "LINEA ELECTRICA" at bounding box center [224, 596] width 140 height 13
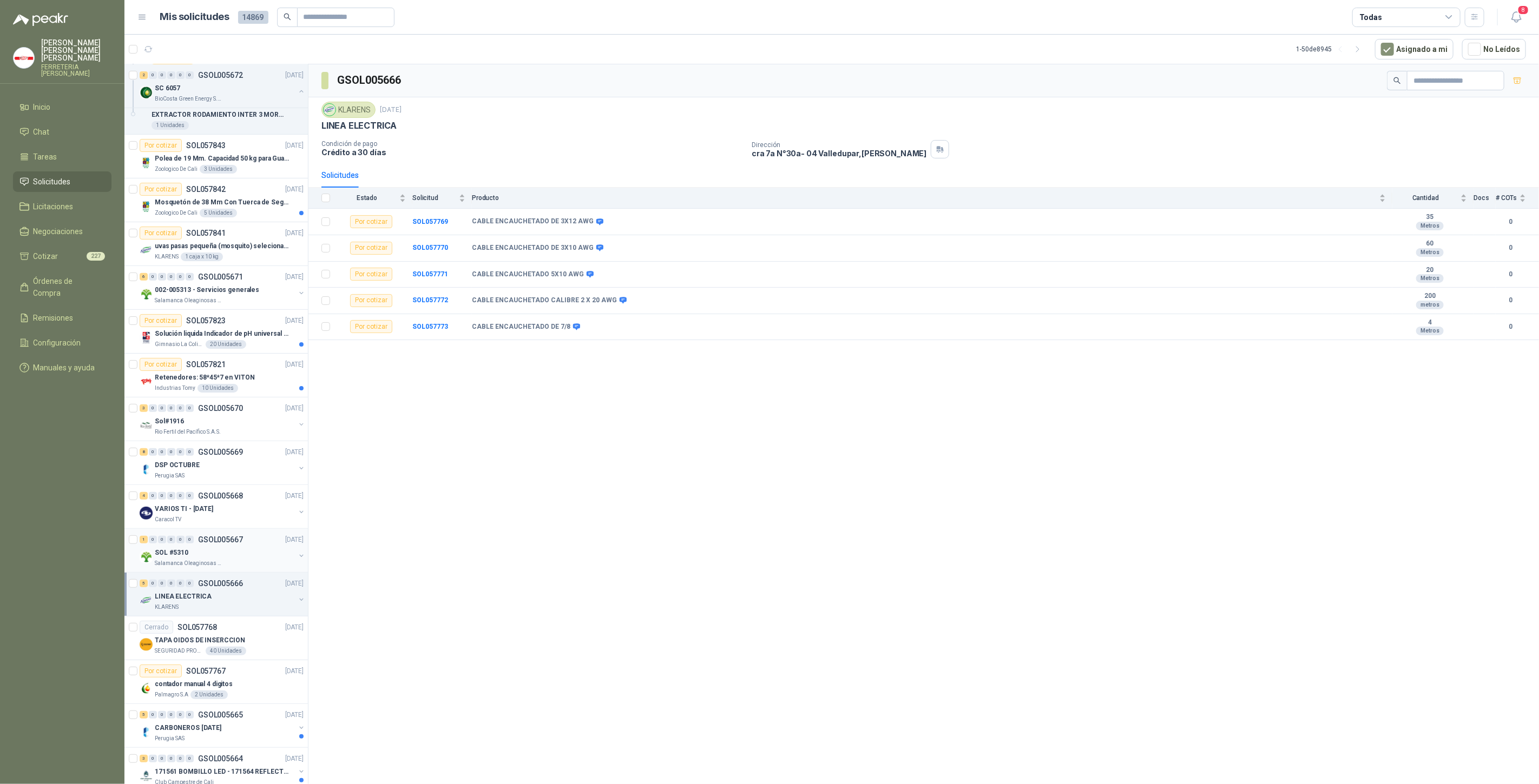
scroll to position [561, 0]
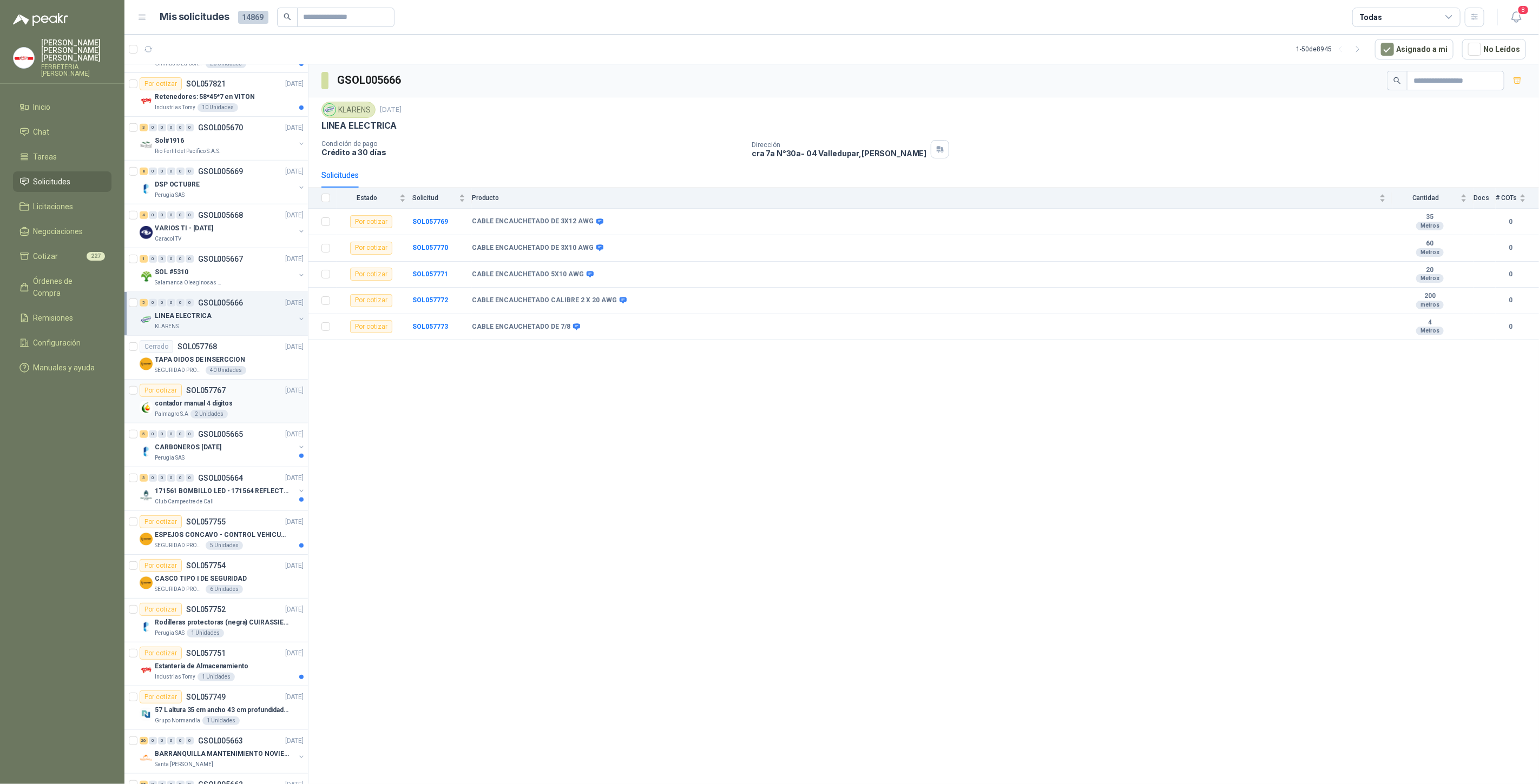
click at [197, 405] on div "contador manual 4 digitos" at bounding box center [229, 403] width 149 height 13
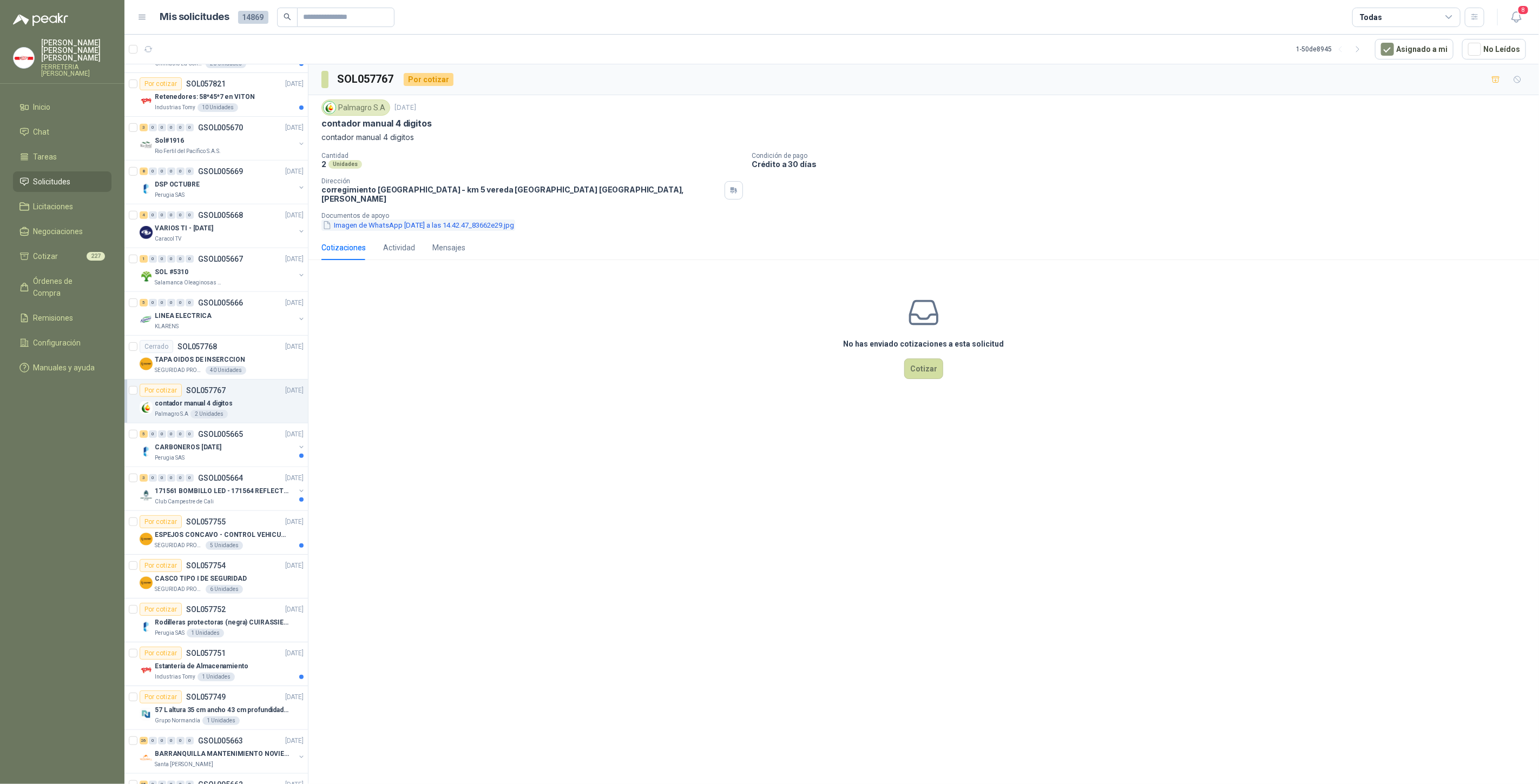
click at [394, 219] on button "Imagen de WhatsApp [DATE] a las 14.42.47_83662e29.jpg" at bounding box center [418, 225] width 194 height 11
click at [502, 222] on div "Palmagro [DATE] contador manual 4 digitos contador manual 4 digitos Cantidad 2 …" at bounding box center [924, 165] width 1231 height 140
click at [502, 222] on button "Imagen de WhatsApp [DATE] a las 14.42.47_83662e29.jpg" at bounding box center [418, 225] width 194 height 11
